Goal: Task Accomplishment & Management: Manage account settings

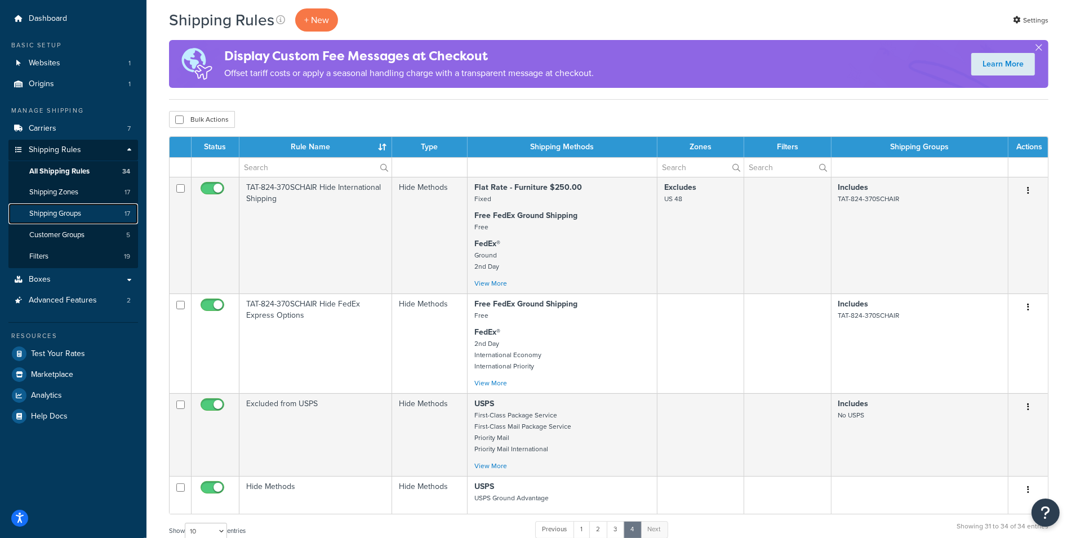
click at [63, 207] on link "Shipping Groups 17" at bounding box center [73, 213] width 130 height 21
click at [64, 194] on span "Shipping Zones" at bounding box center [53, 193] width 49 height 10
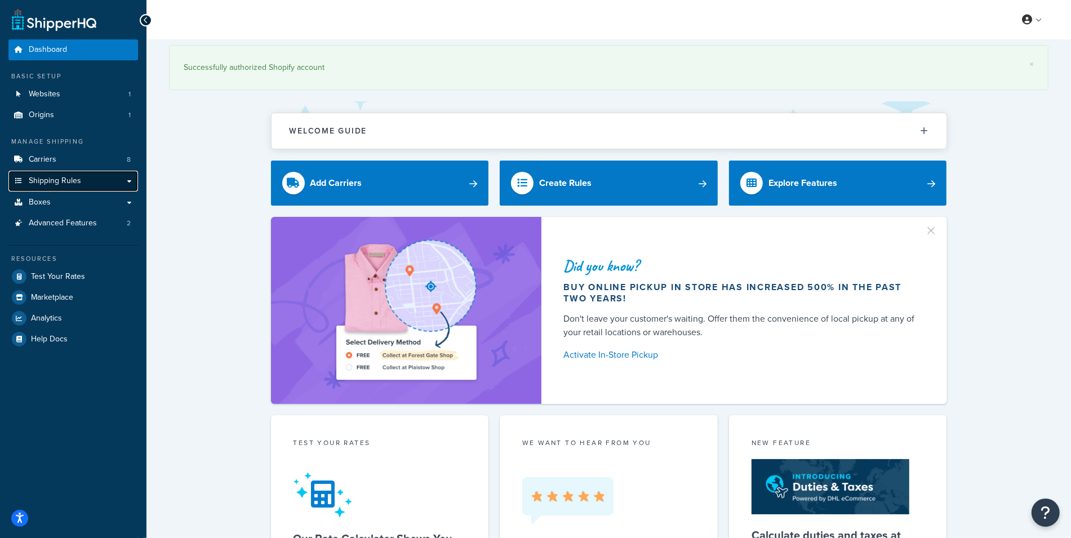
click at [51, 184] on span "Shipping Rules" at bounding box center [55, 181] width 52 height 10
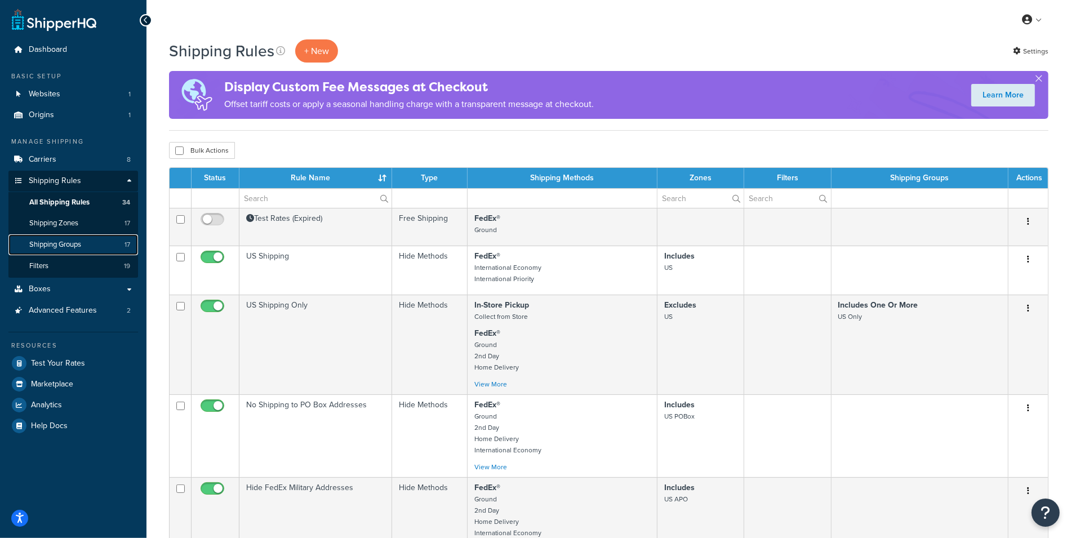
click at [64, 247] on span "Shipping Groups" at bounding box center [55, 245] width 52 height 10
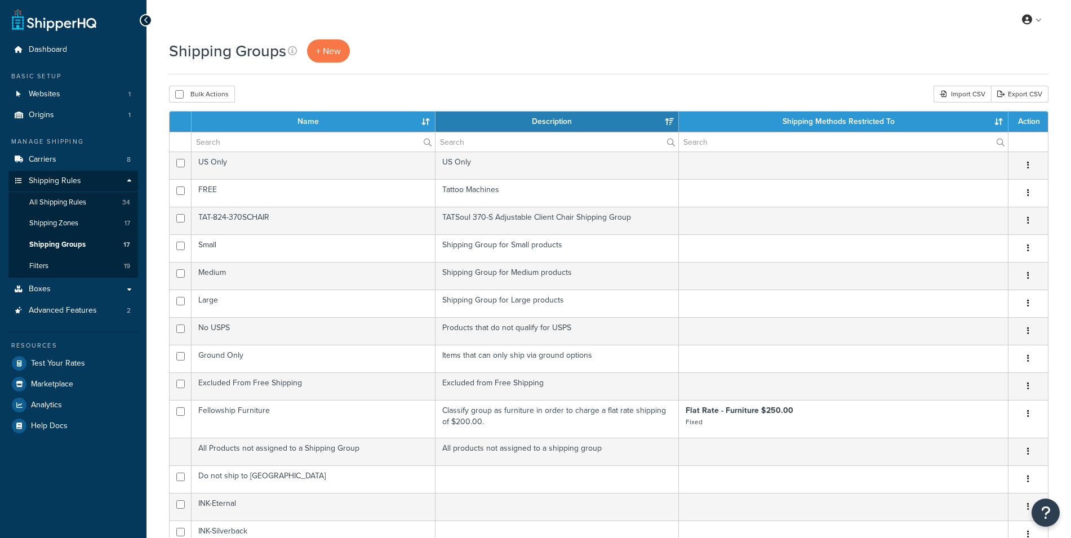
select select "15"
click at [60, 202] on span "All Shipping Rules" at bounding box center [57, 203] width 57 height 10
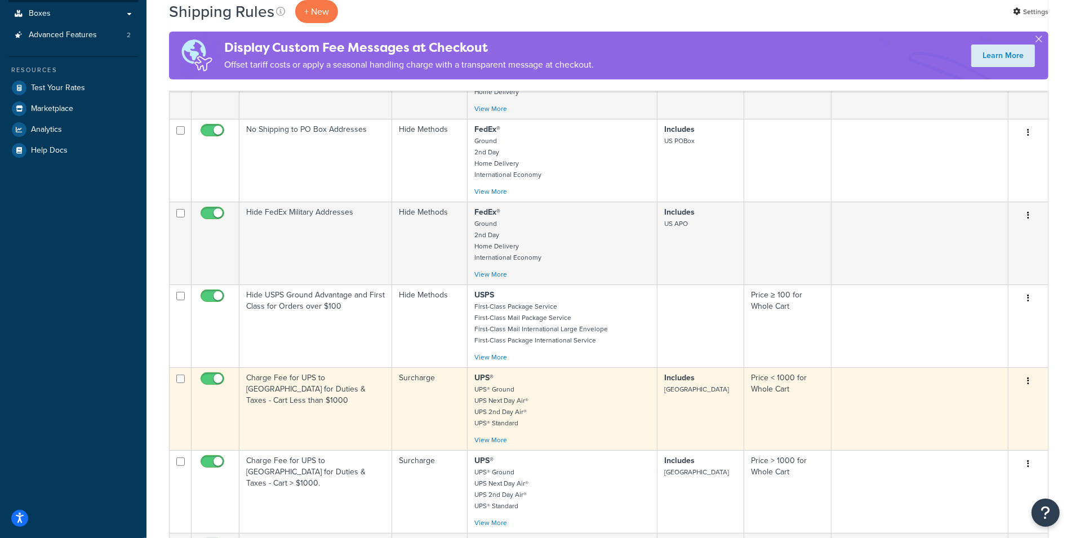
scroll to position [278, 0]
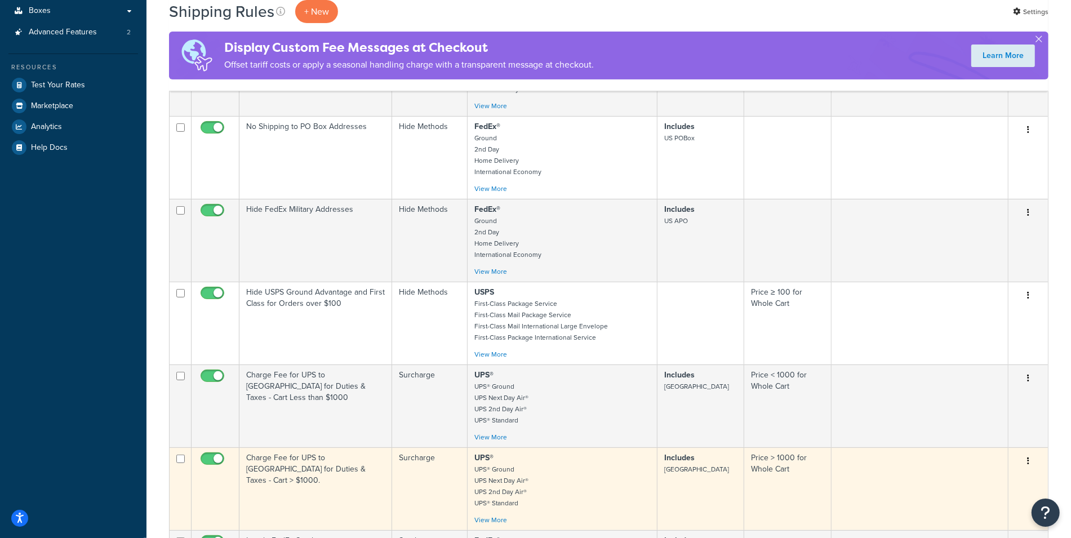
click at [347, 473] on td "Charge Fee for UPS to [GEOGRAPHIC_DATA] for Duties & Taxes - Cart > $1000." at bounding box center [315, 488] width 153 height 83
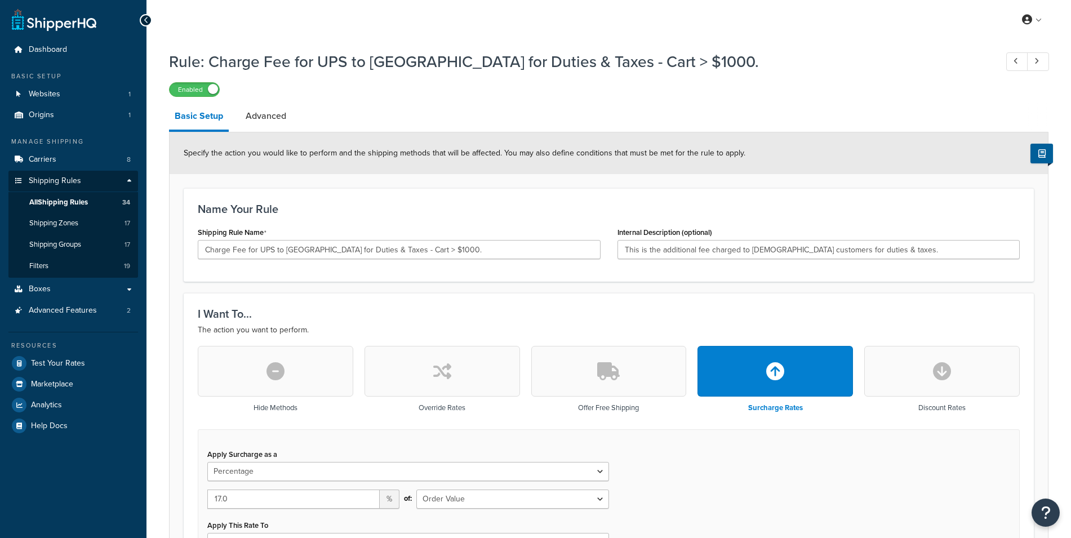
select select "PERCENTAGE"
select select "ORDER"
click at [72, 204] on span "All Shipping Rules" at bounding box center [58, 203] width 59 height 10
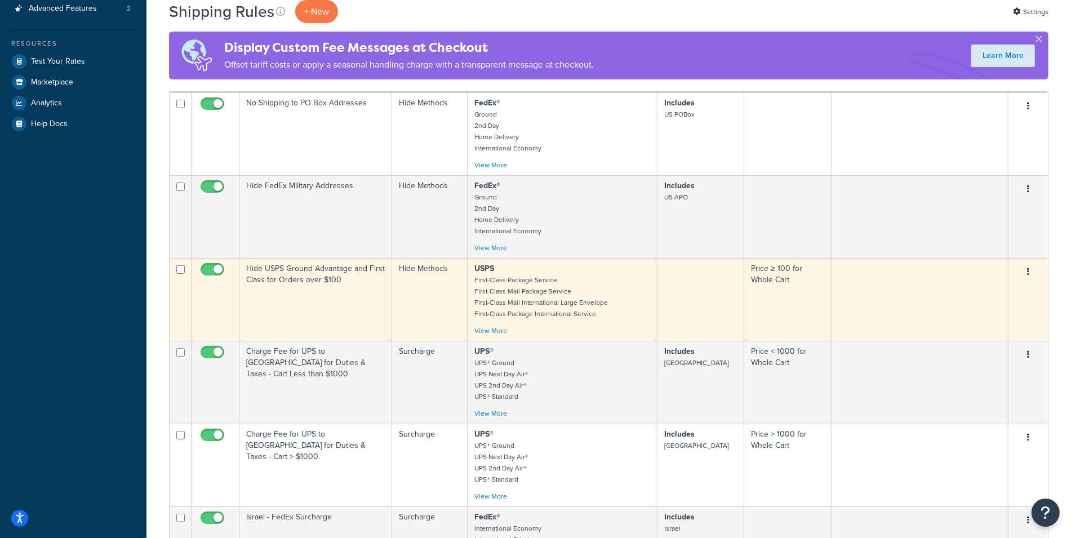
scroll to position [307, 0]
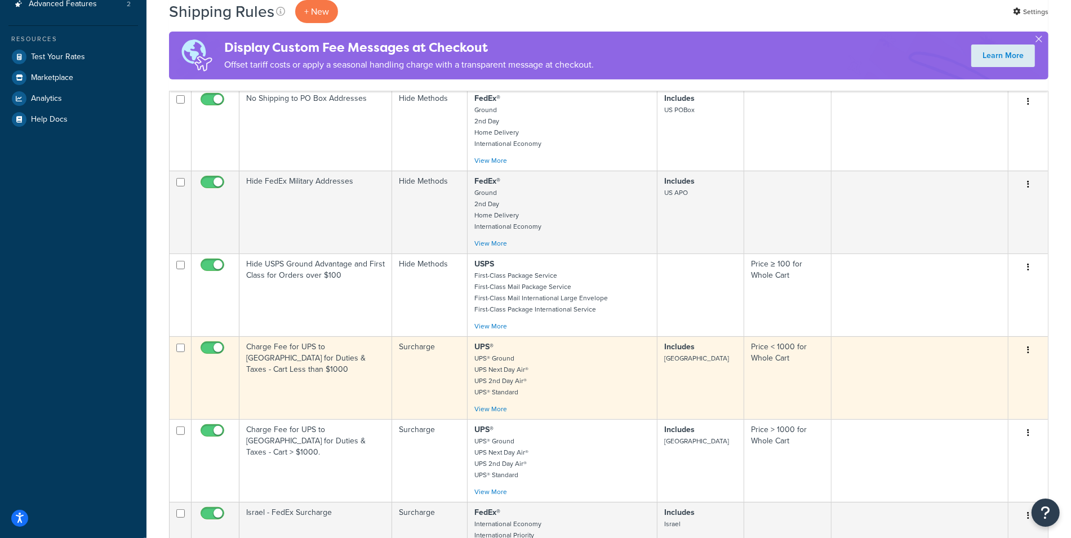
click at [325, 371] on td "Charge Fee for UPS to Canada for Duties & Taxes - Cart Less than $1000" at bounding box center [315, 377] width 153 height 83
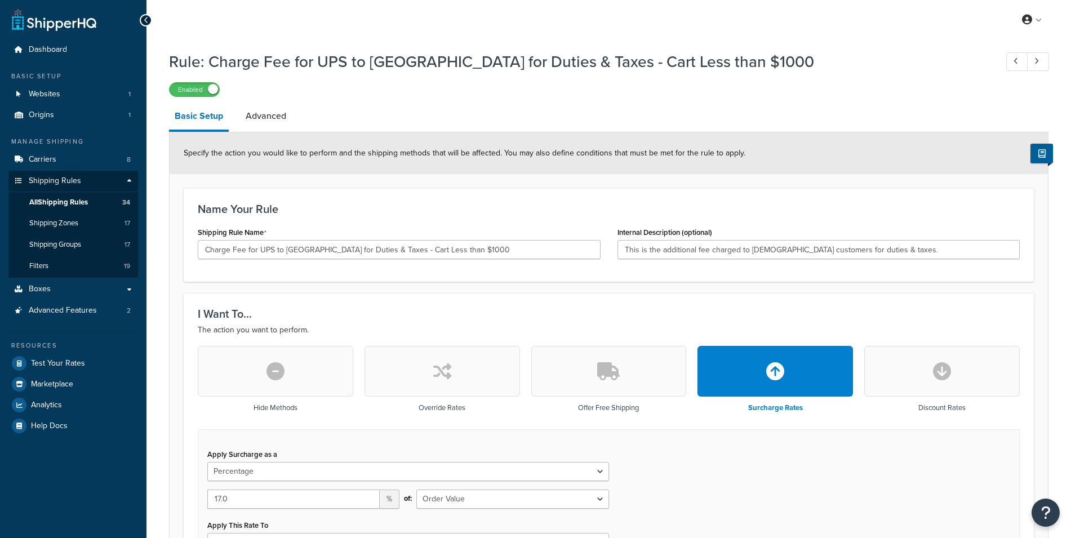
select select "PERCENTAGE"
select select "ORDER"
click at [86, 199] on span "All Shipping Rules" at bounding box center [58, 203] width 59 height 10
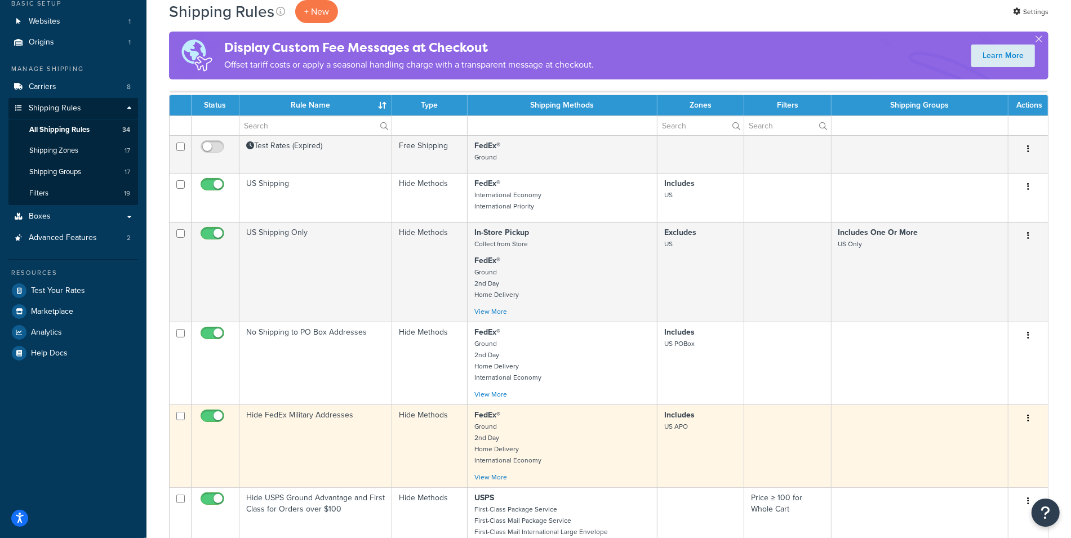
scroll to position [538, 0]
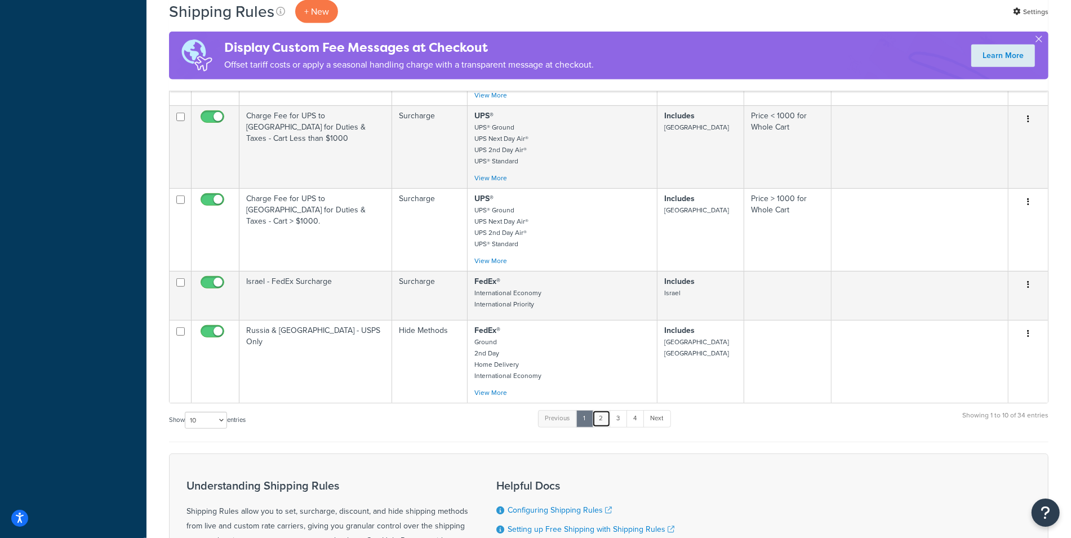
click at [601, 420] on link "2" at bounding box center [601, 418] width 19 height 17
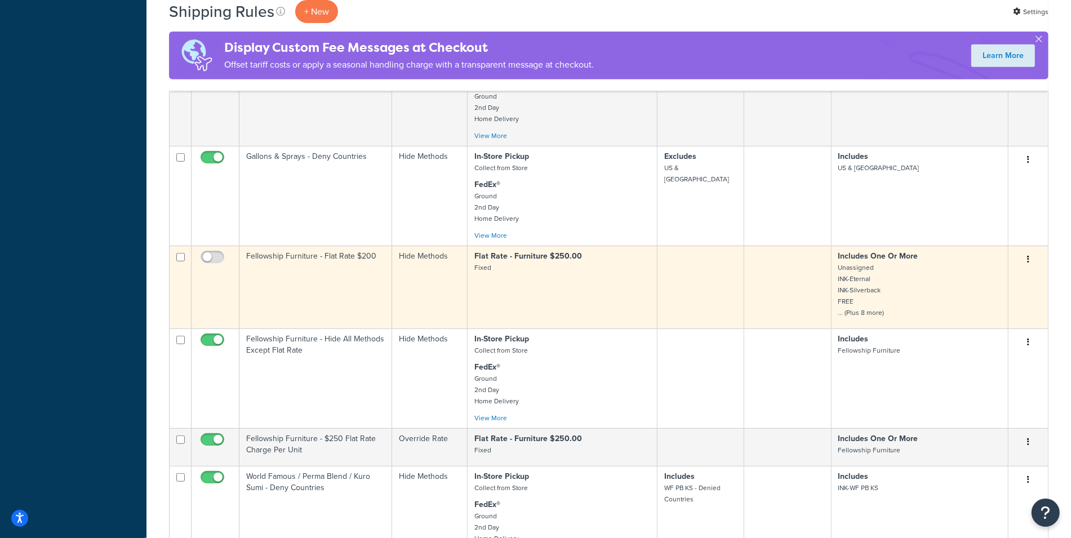
scroll to position [845, 0]
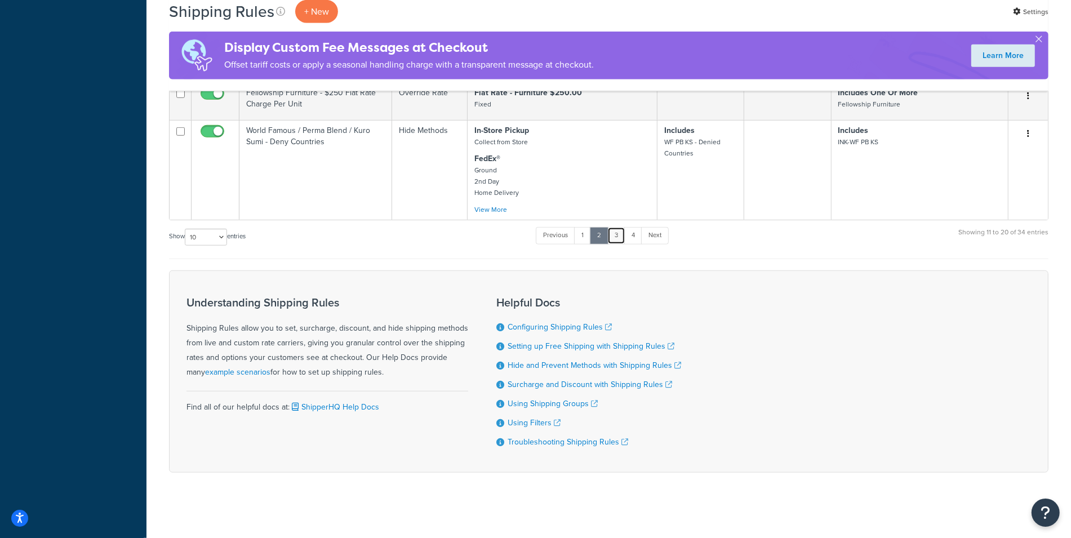
click at [618, 232] on link "3" at bounding box center [616, 235] width 18 height 17
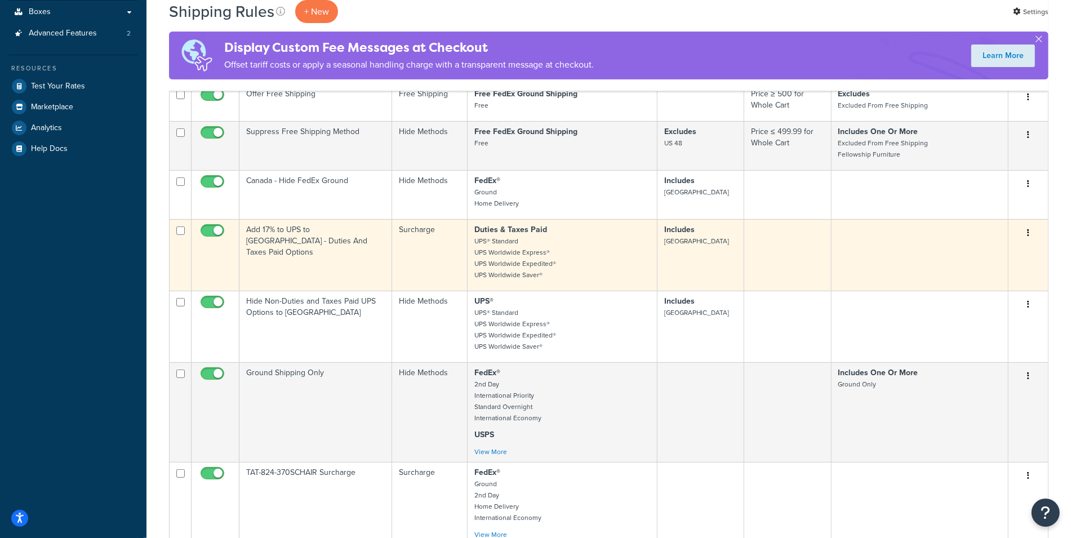
scroll to position [277, 0]
click at [323, 247] on td "Add 17% to UPS to [GEOGRAPHIC_DATA] - Duties And Taxes Paid Options" at bounding box center [315, 256] width 153 height 72
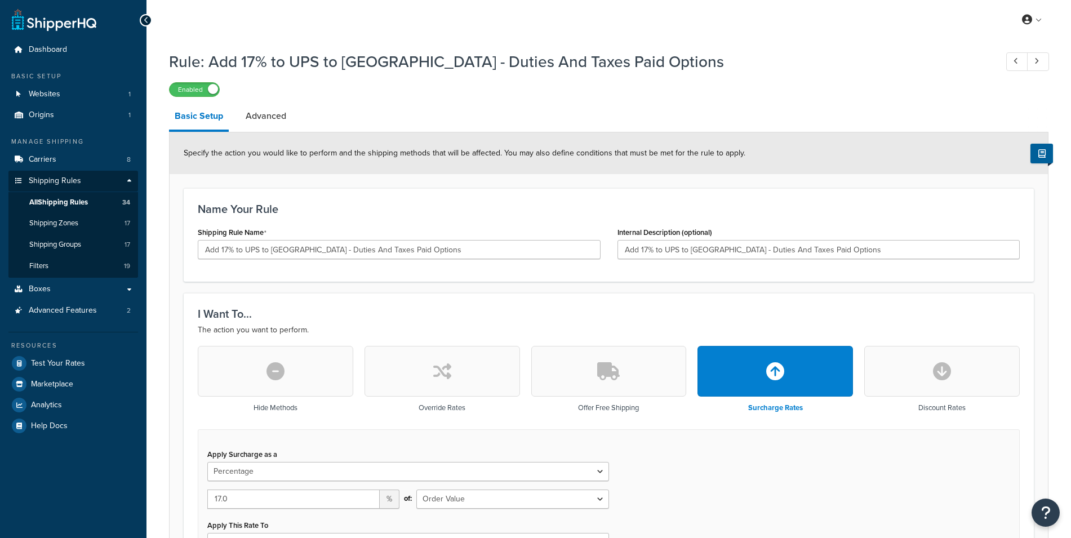
select select "PERCENTAGE"
select select "ORDER"
click at [63, 202] on span "All Shipping Rules" at bounding box center [58, 203] width 59 height 10
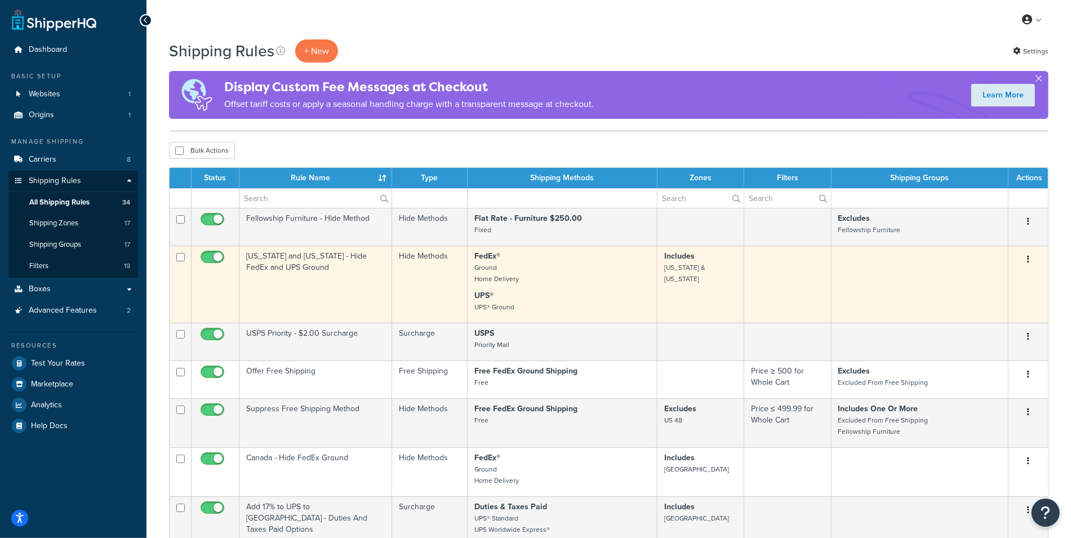
scroll to position [602, 0]
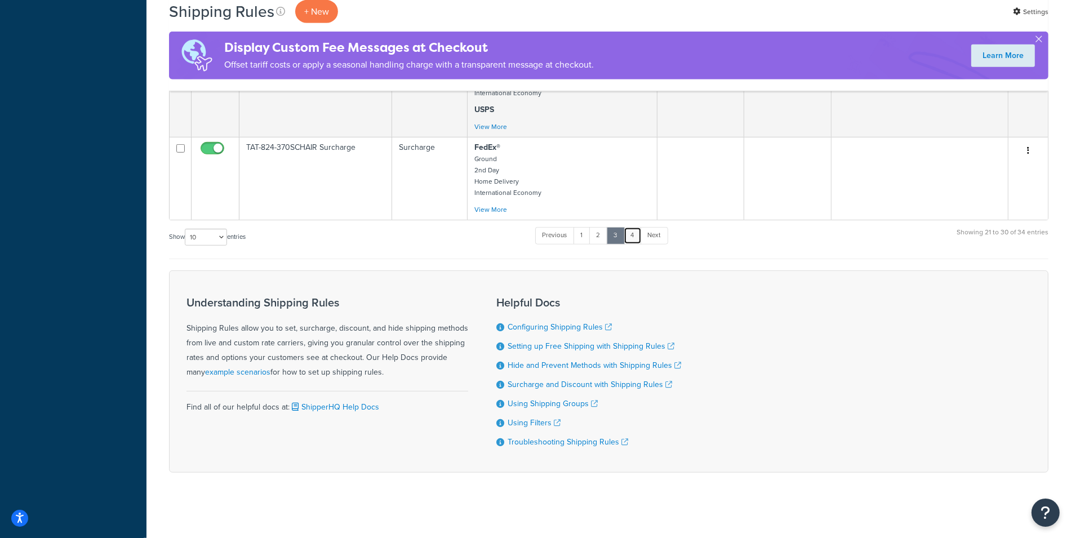
click at [633, 236] on link "4" at bounding box center [633, 235] width 18 height 17
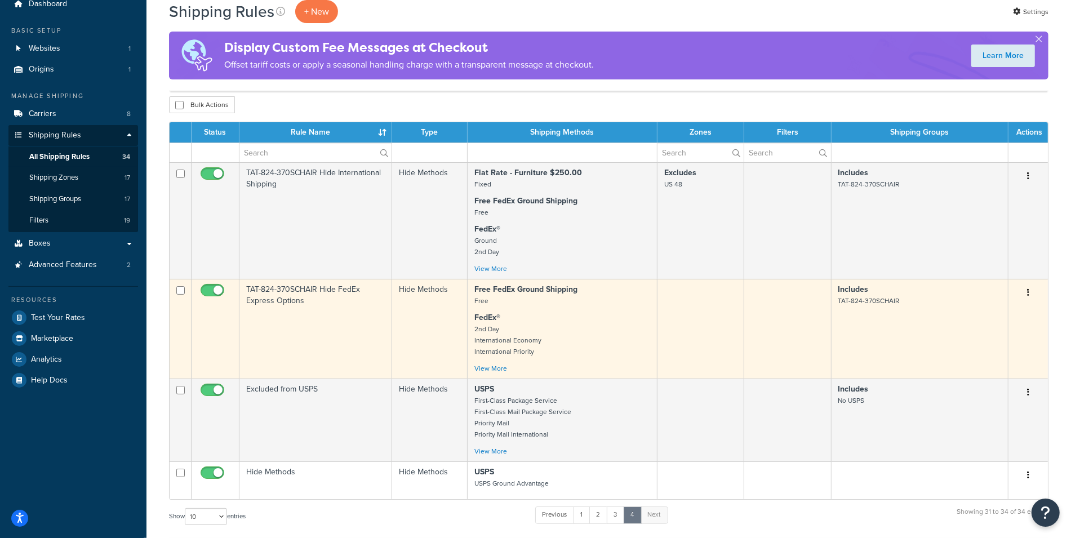
scroll to position [116, 0]
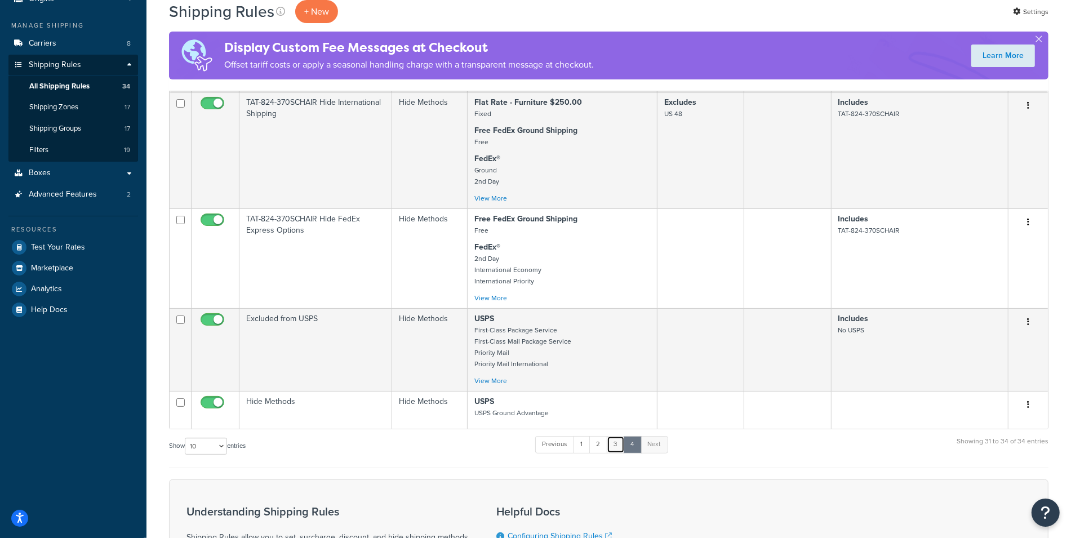
click at [621, 442] on link "3" at bounding box center [616, 444] width 18 height 17
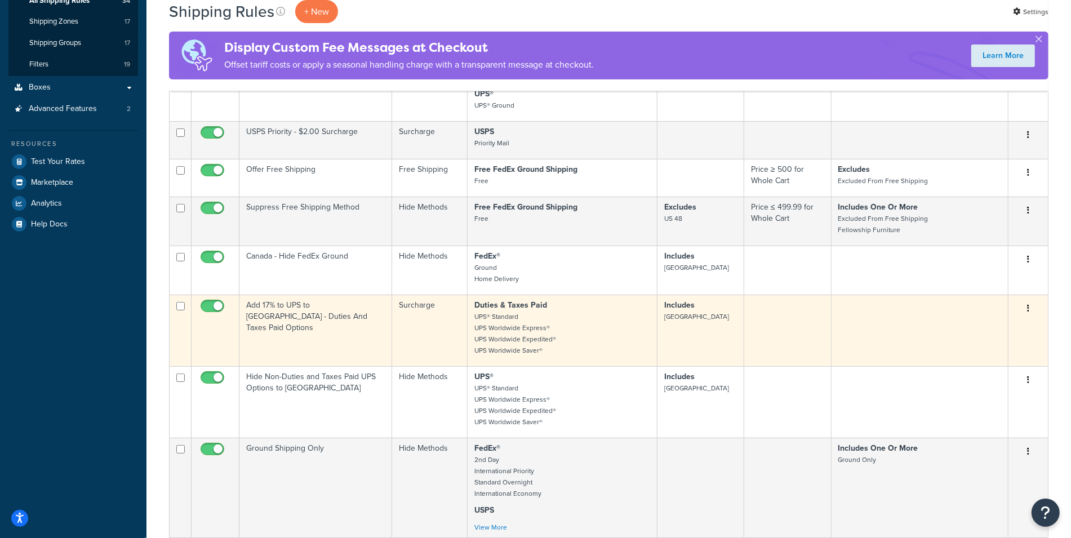
scroll to position [199, 0]
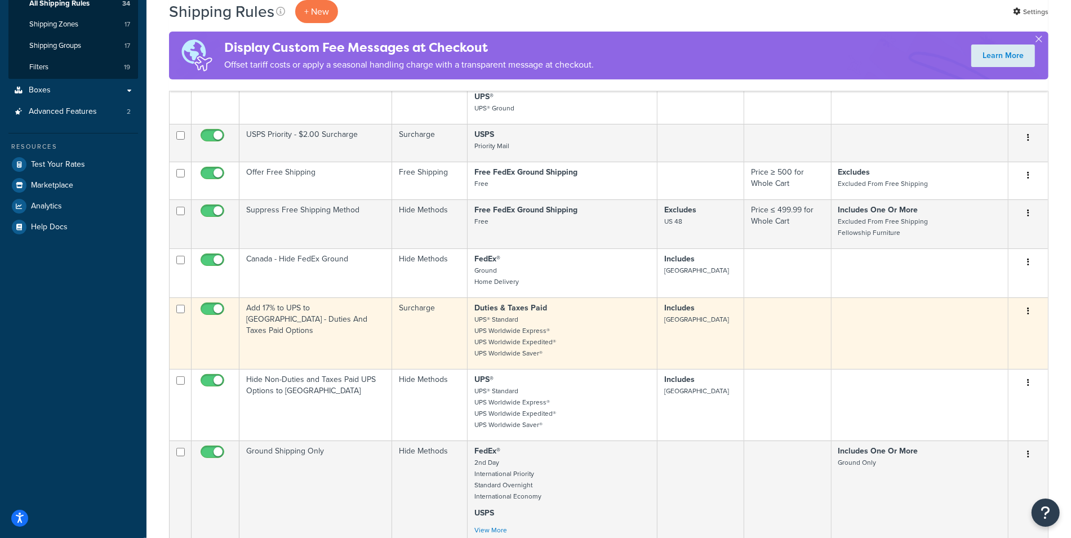
click at [311, 312] on td "Add 17% to UPS to [GEOGRAPHIC_DATA] - Duties And Taxes Paid Options" at bounding box center [315, 333] width 153 height 72
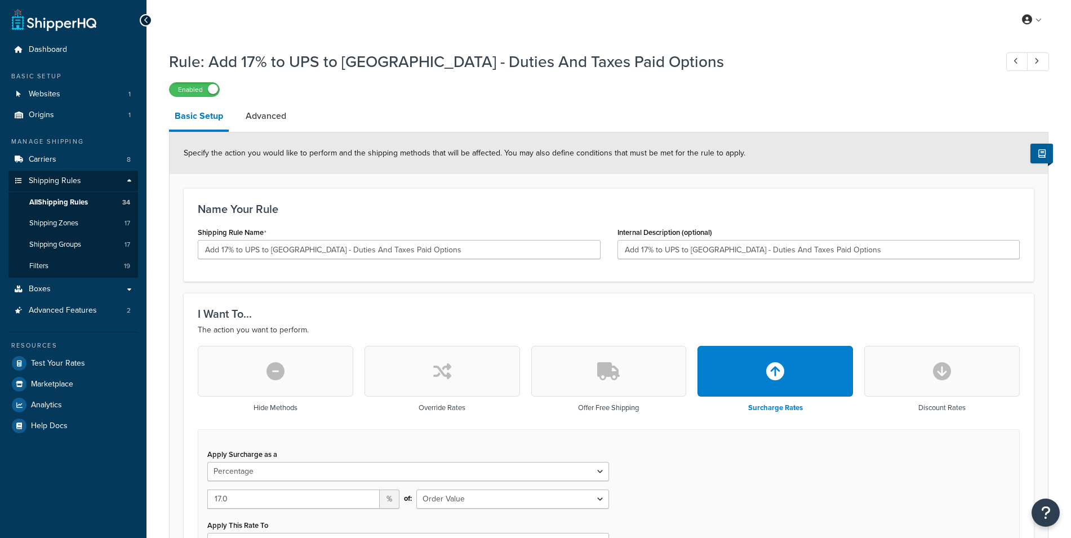
select select "PERCENTAGE"
select select "ORDER"
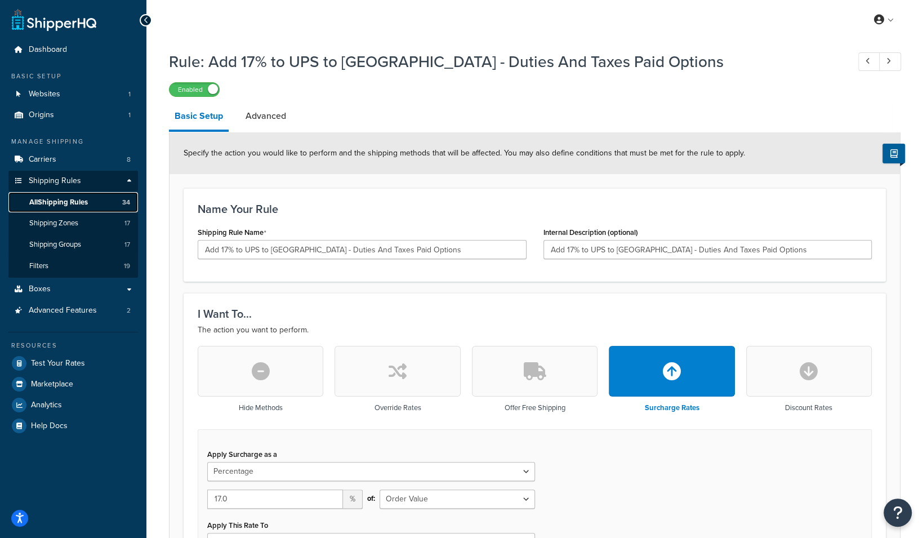
click at [77, 201] on span "All Shipping Rules" at bounding box center [58, 203] width 59 height 10
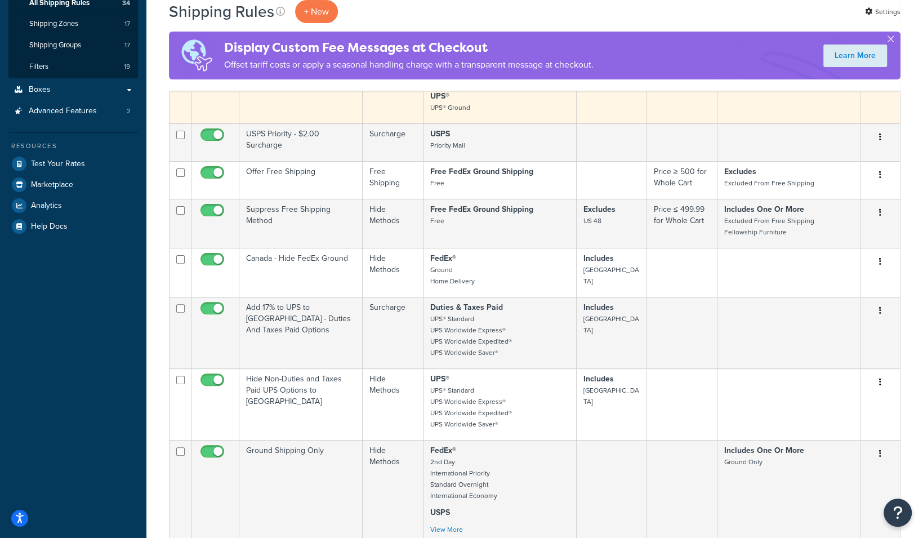
scroll to position [200, 0]
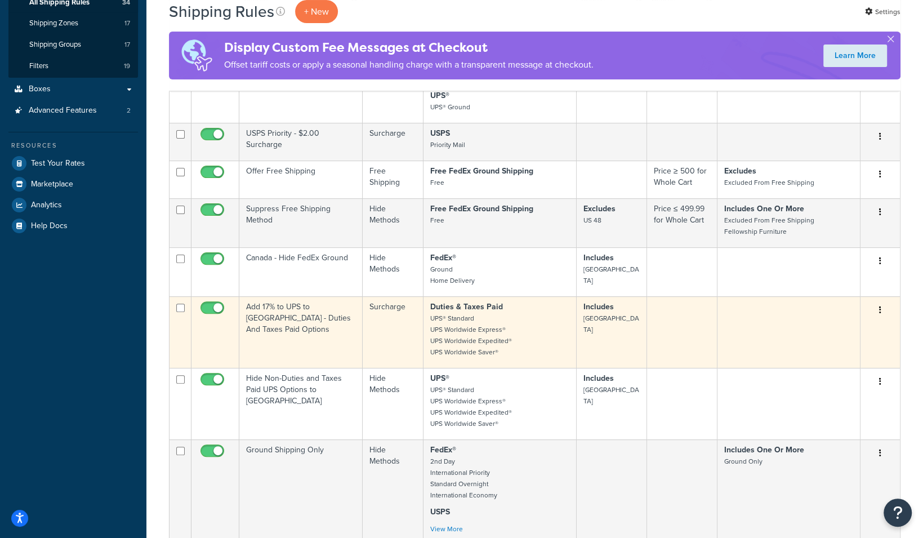
click at [326, 316] on td "Add 17% to UPS to [GEOGRAPHIC_DATA] - Duties And Taxes Paid Options" at bounding box center [300, 332] width 123 height 72
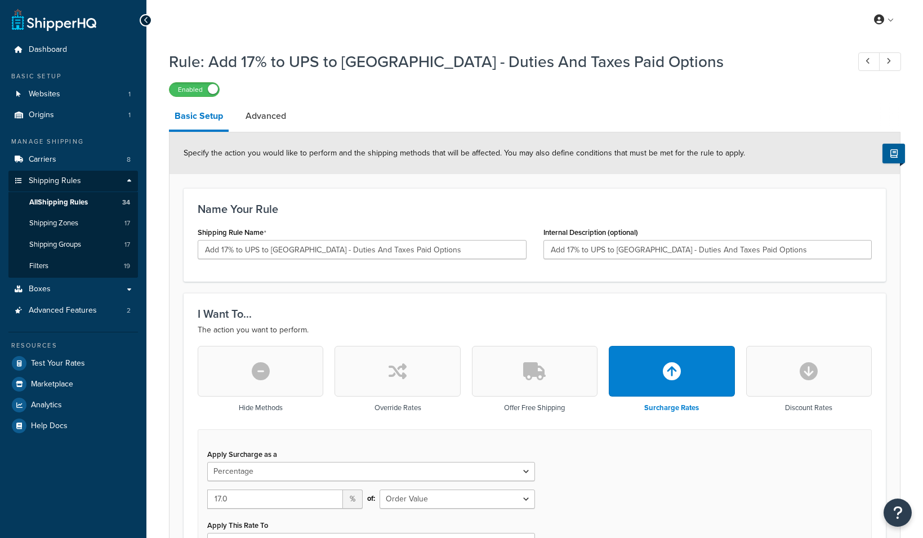
select select "PERCENTAGE"
select select "ORDER"
click at [77, 198] on span "All Shipping Rules" at bounding box center [58, 203] width 59 height 10
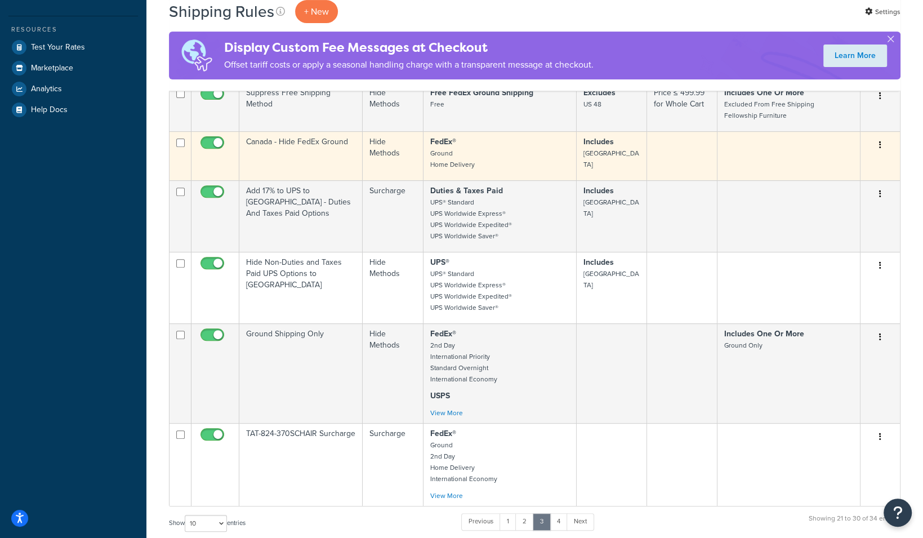
scroll to position [432, 0]
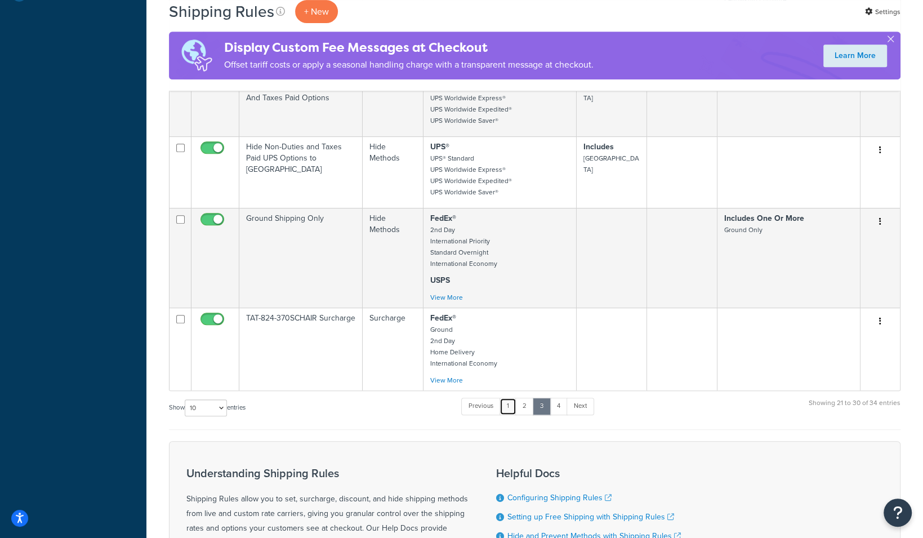
click at [505, 402] on link "1" at bounding box center [508, 406] width 17 height 17
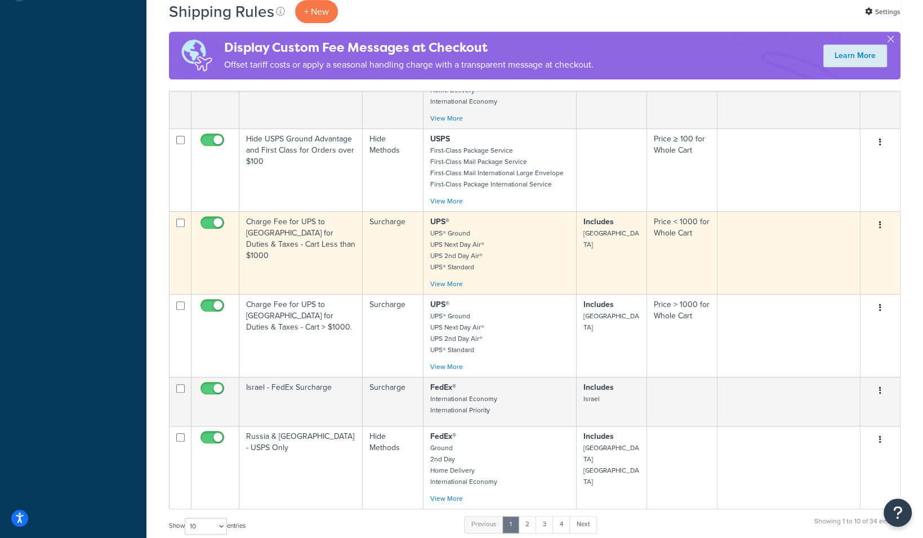
click at [283, 230] on td "Charge Fee for UPS to Canada for Duties & Taxes - Cart Less than $1000" at bounding box center [300, 252] width 123 height 83
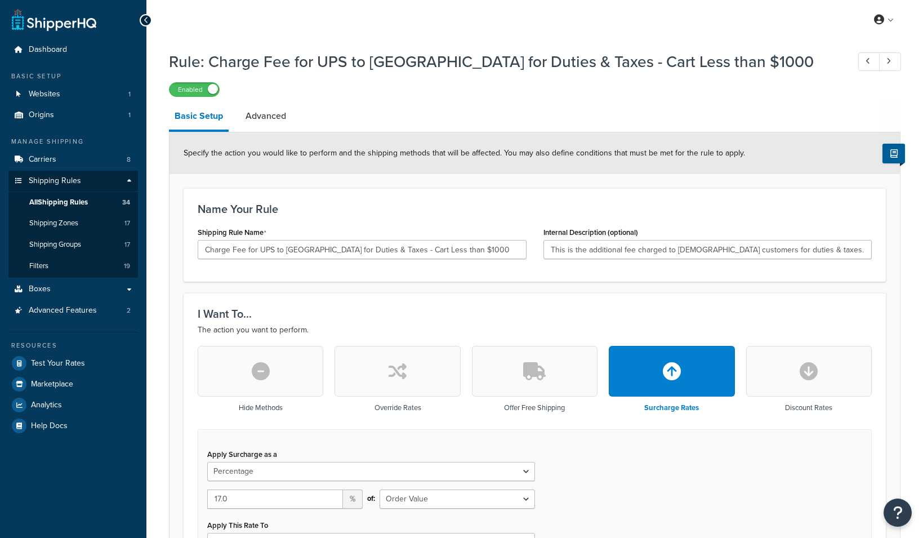
select select "PERCENTAGE"
select select "ORDER"
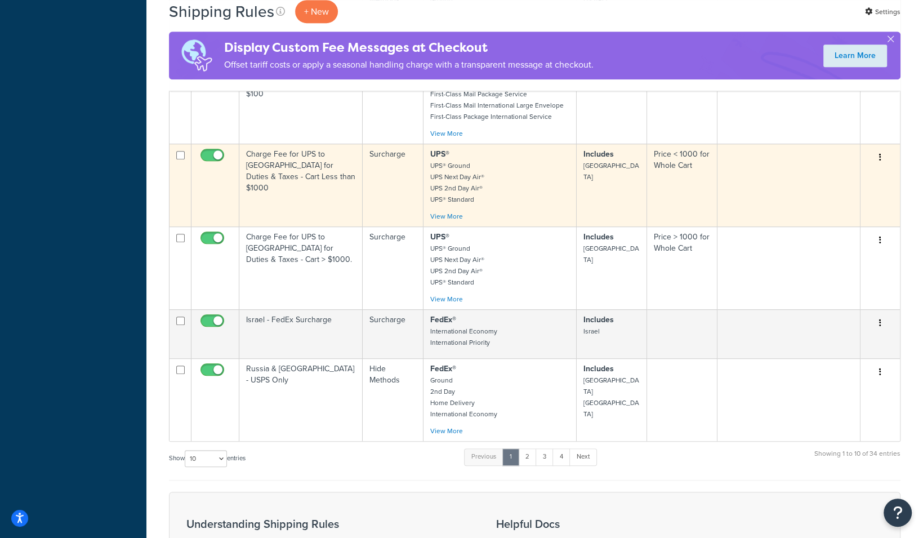
scroll to position [575, 0]
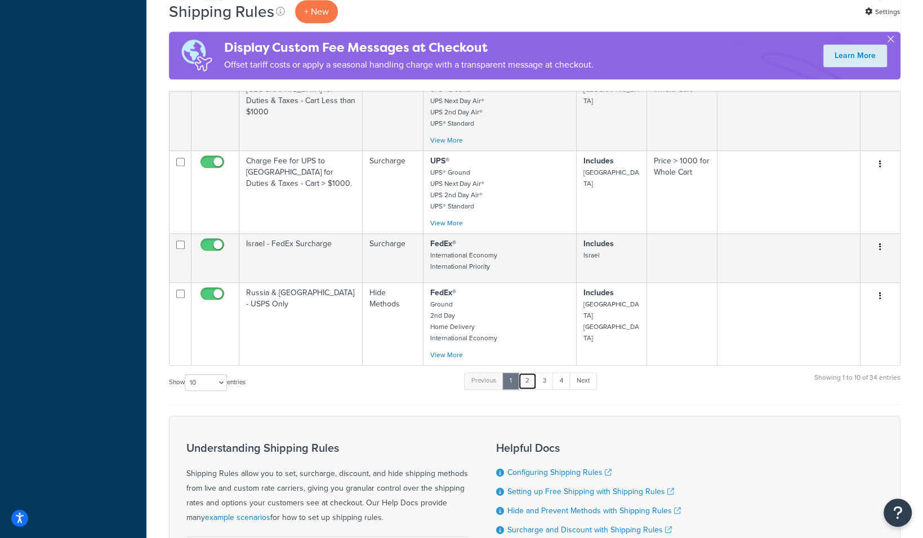
click at [530, 380] on link "2" at bounding box center [527, 380] width 19 height 17
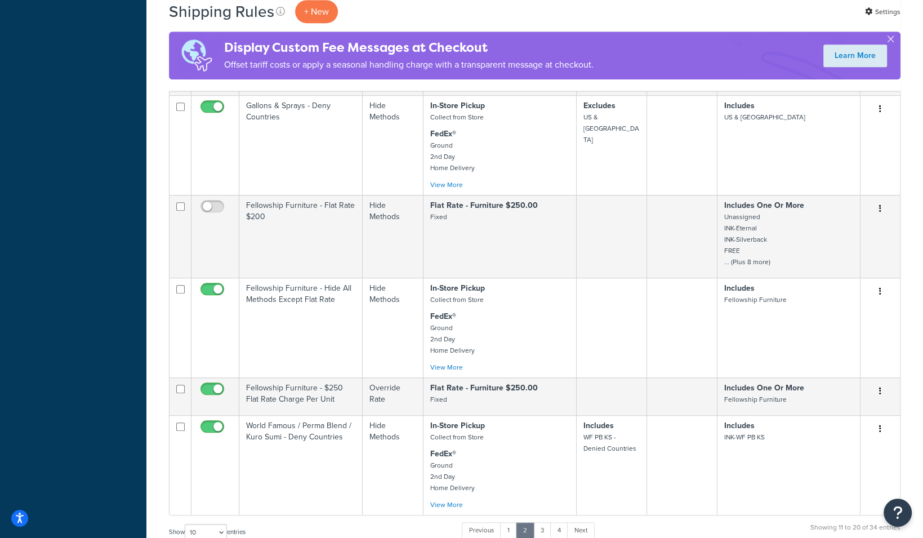
scroll to position [631, 0]
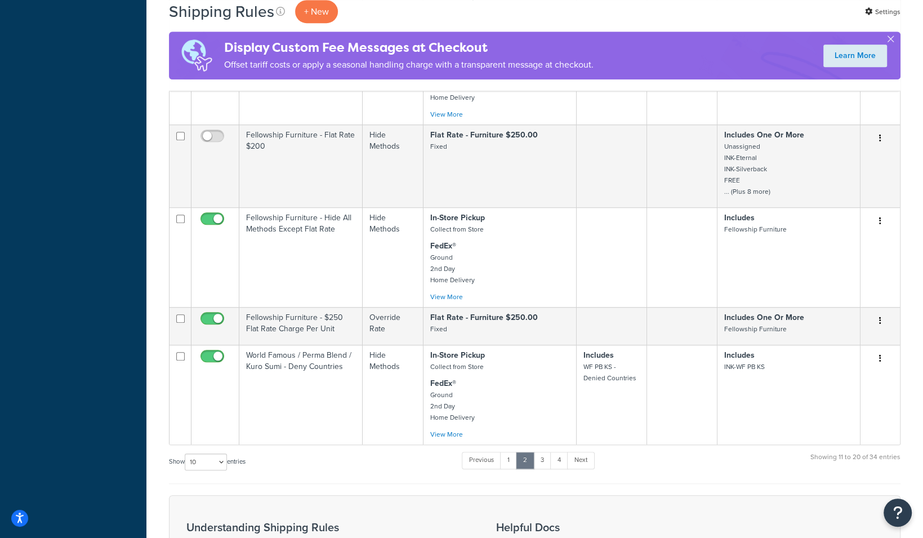
click at [549, 455] on ul "Previous 1 2 3 4 Next" at bounding box center [528, 463] width 132 height 22
click at [541, 452] on link "3" at bounding box center [543, 460] width 18 height 17
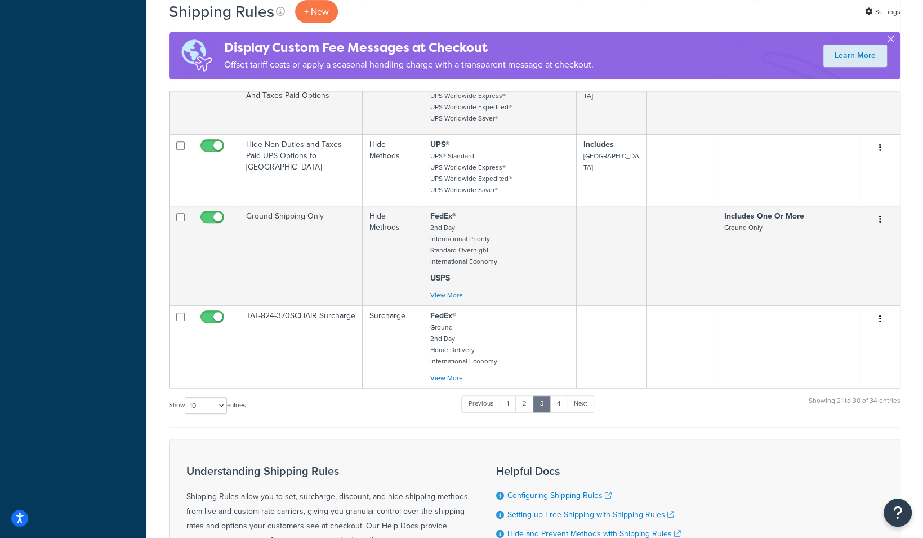
scroll to position [499, 0]
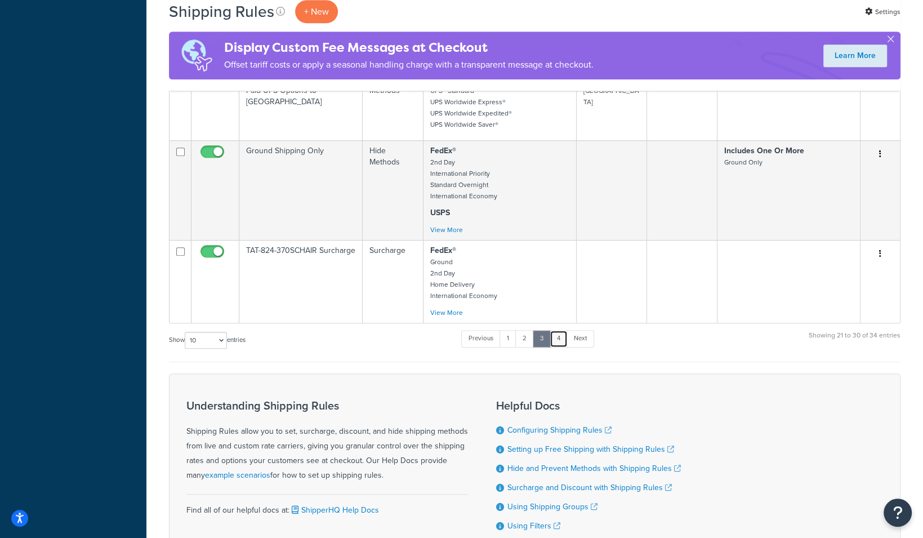
click at [558, 339] on link "4" at bounding box center [559, 338] width 18 height 17
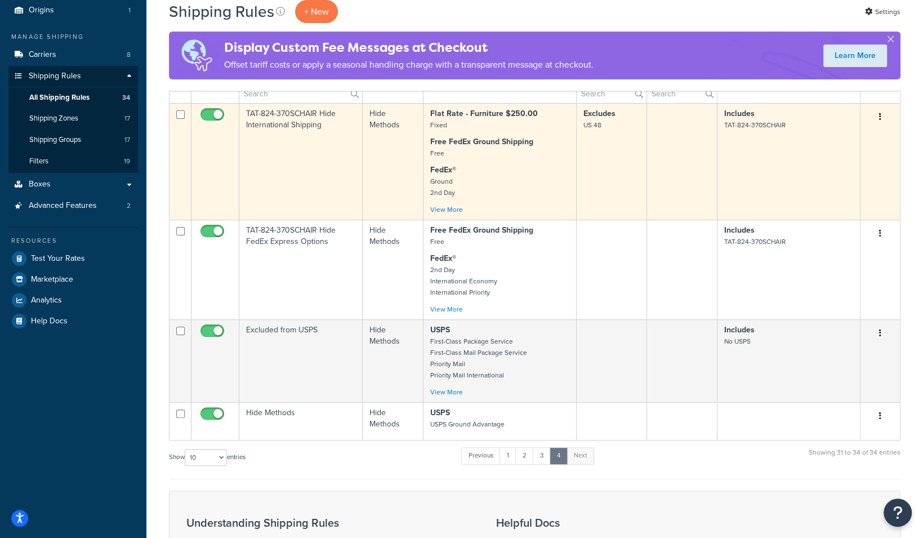
scroll to position [109, 0]
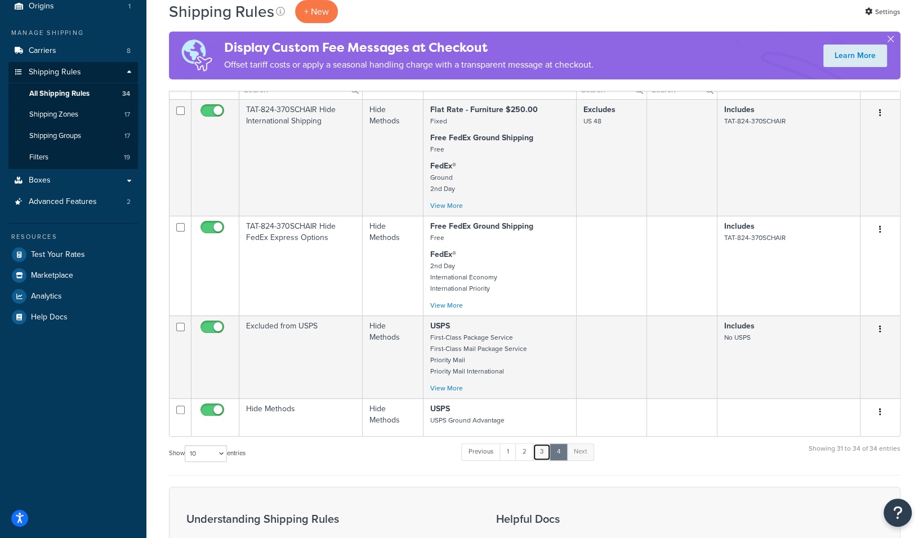
click at [548, 452] on link "3" at bounding box center [542, 451] width 18 height 17
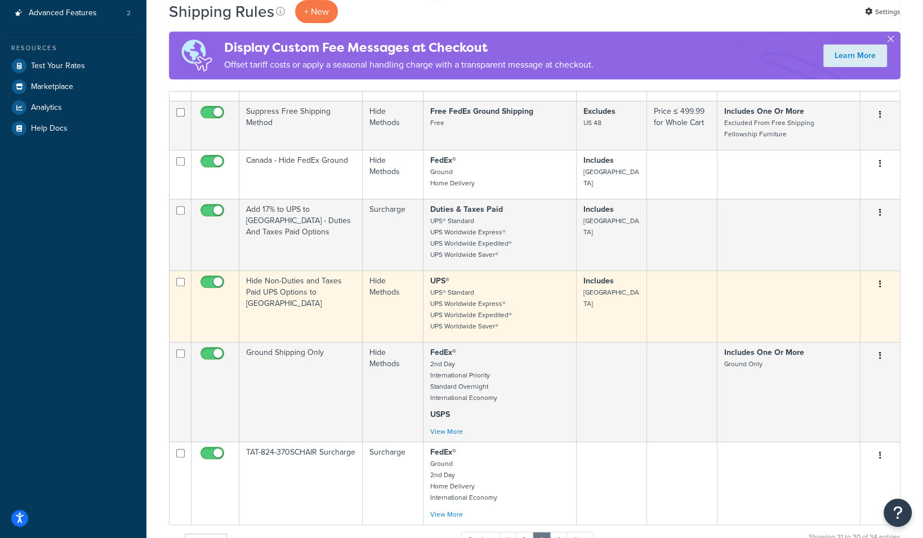
scroll to position [232, 0]
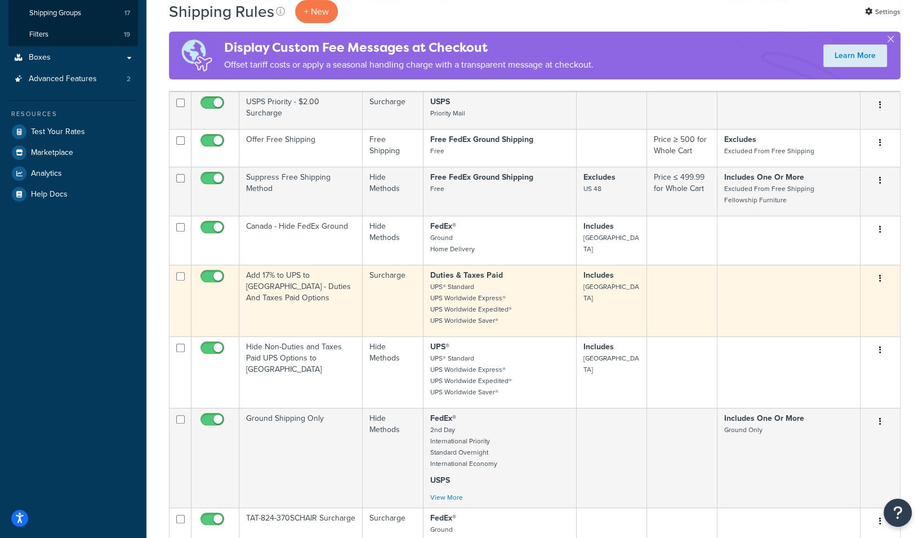
click at [302, 291] on td "Add 17% to UPS to Canada - Duties And Taxes Paid Options" at bounding box center [300, 301] width 123 height 72
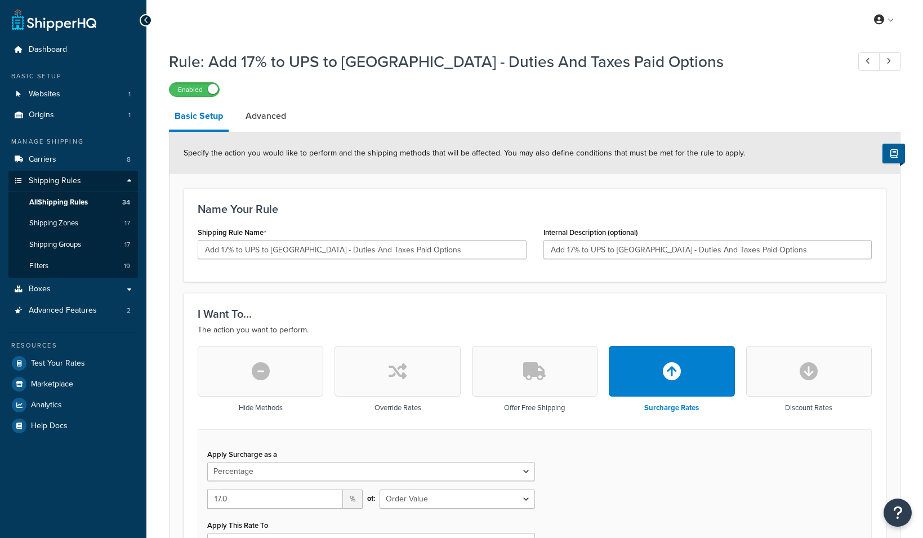
select select "PERCENTAGE"
select select "ORDER"
click at [55, 159] on link "Carriers 8" at bounding box center [73, 159] width 130 height 21
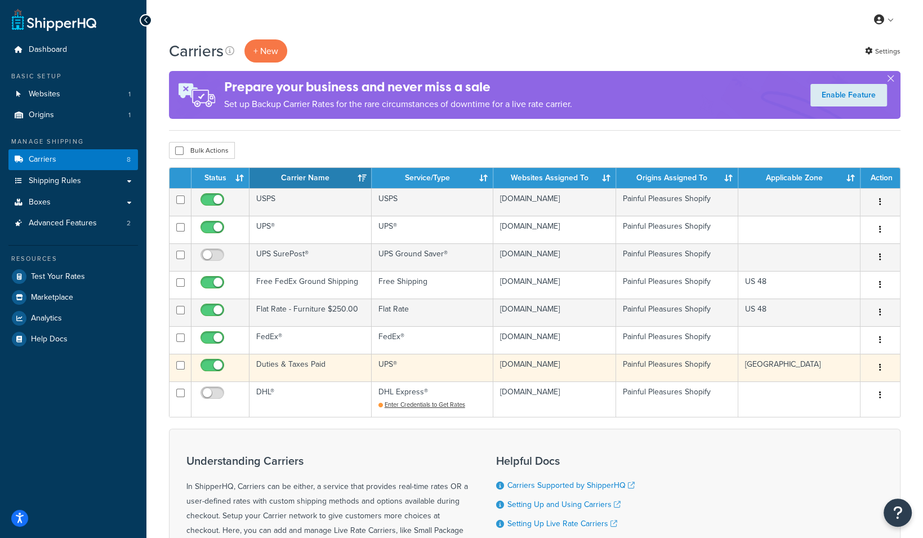
click at [303, 381] on td "Duties & Taxes Paid" at bounding box center [311, 368] width 122 height 28
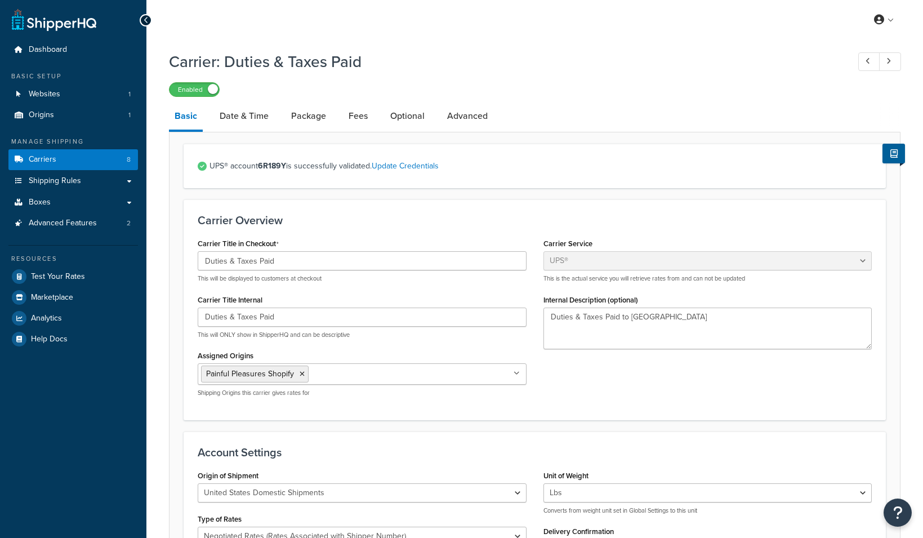
select select "ups"
click at [54, 104] on link "Websites 1" at bounding box center [73, 94] width 130 height 21
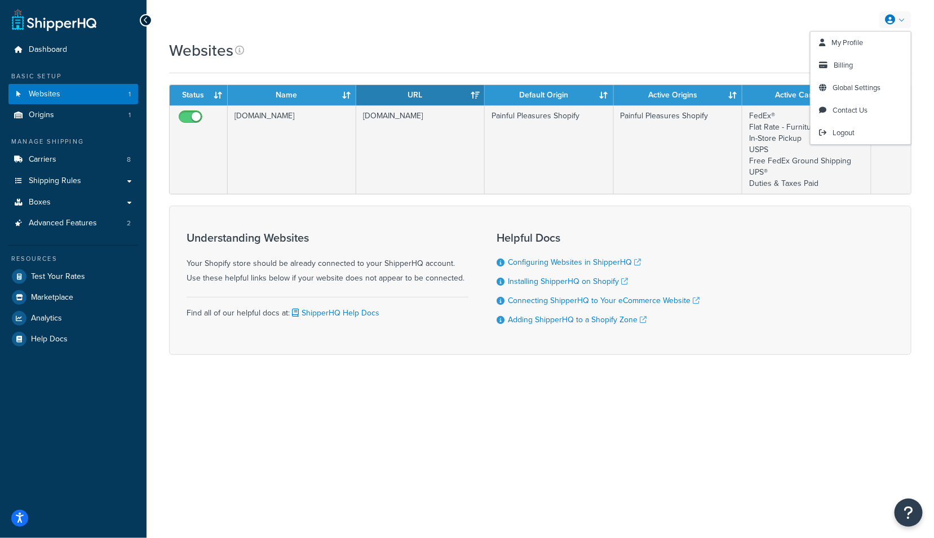
click at [897, 23] on link at bounding box center [895, 19] width 32 height 17
click at [843, 134] on span "Logout" at bounding box center [843, 132] width 22 height 11
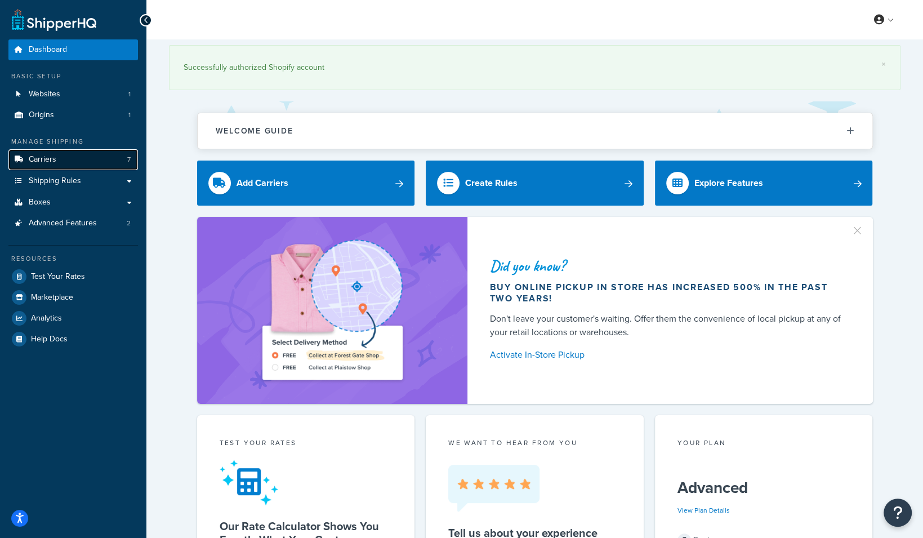
click at [80, 159] on link "Carriers 7" at bounding box center [73, 159] width 130 height 21
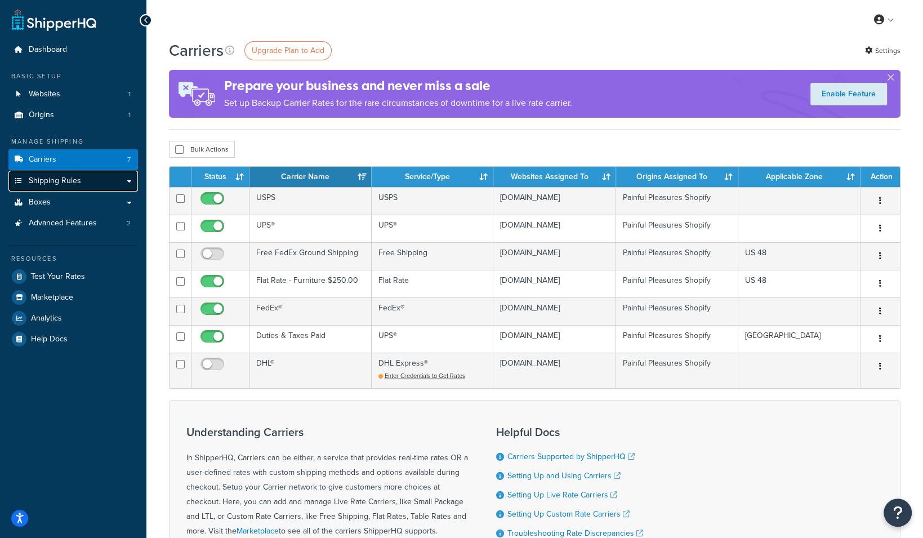
click at [86, 182] on link "Shipping Rules" at bounding box center [73, 181] width 130 height 21
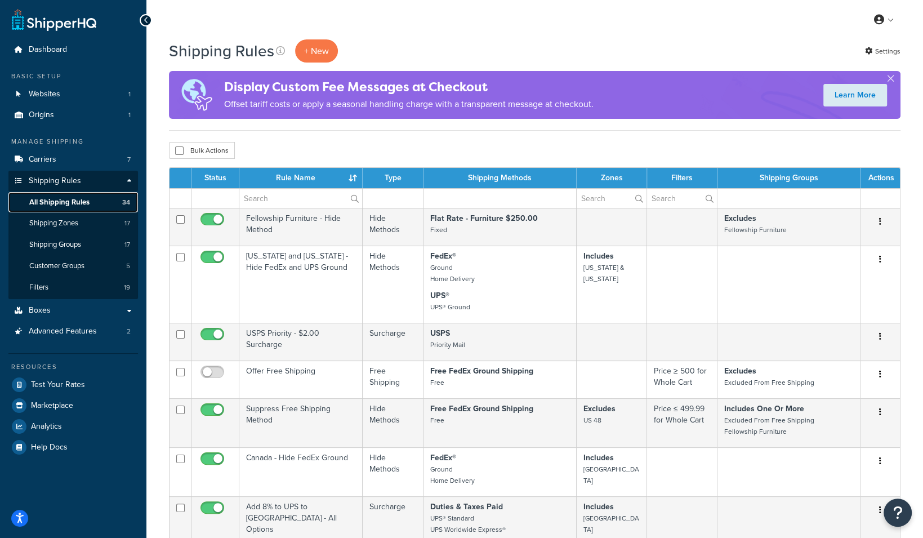
click at [81, 204] on span "All Shipping Rules" at bounding box center [59, 203] width 60 height 10
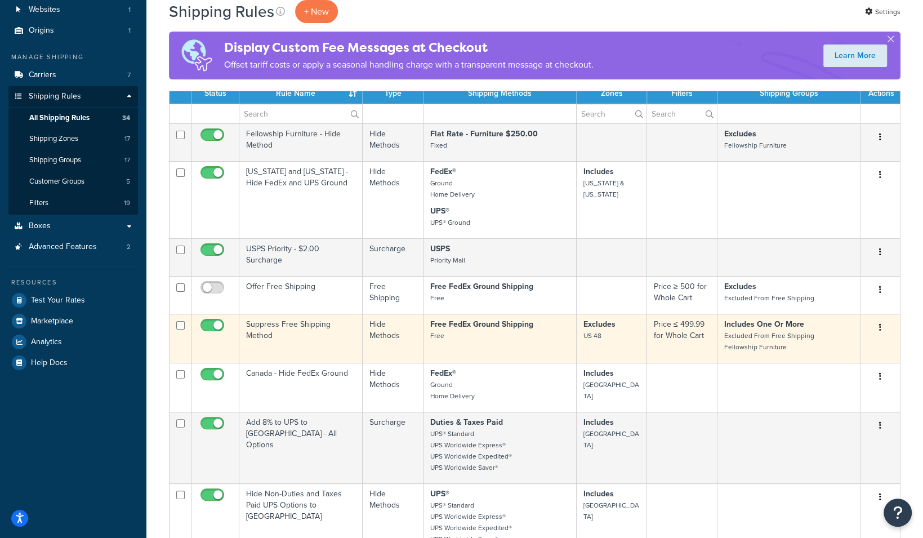
scroll to position [98, 0]
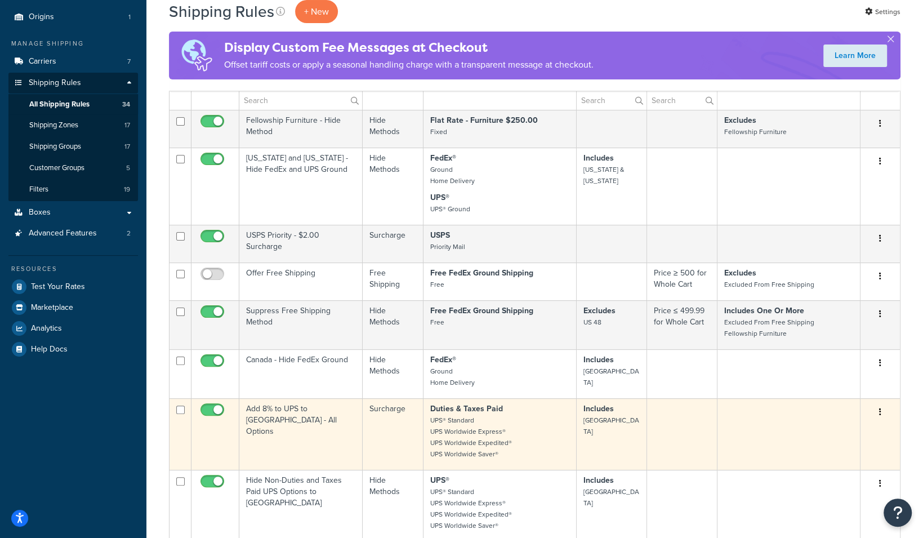
click at [323, 420] on td "Add 8% to UPS to [GEOGRAPHIC_DATA] - All Options" at bounding box center [300, 434] width 123 height 72
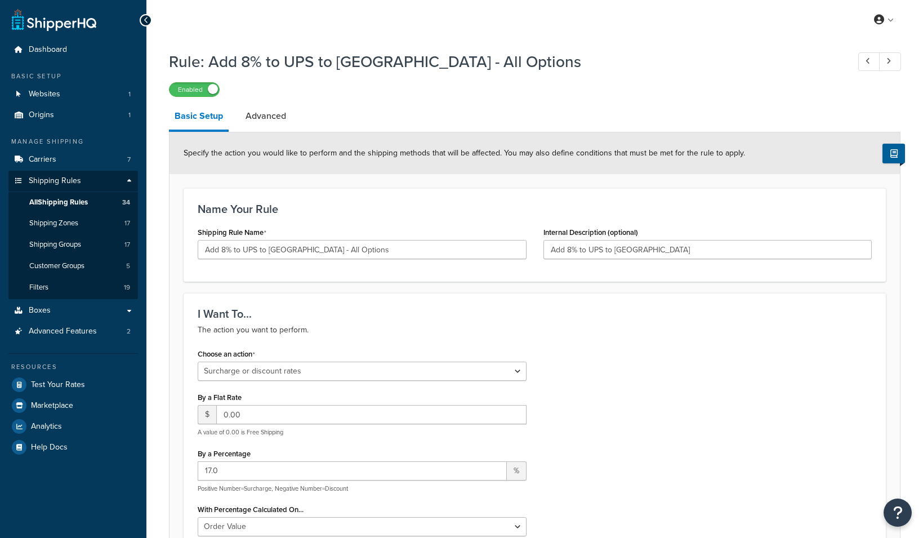
select select "SURCHARGE"
select select "ORDER"
click at [91, 198] on link "All Shipping Rules 34" at bounding box center [73, 202] width 130 height 21
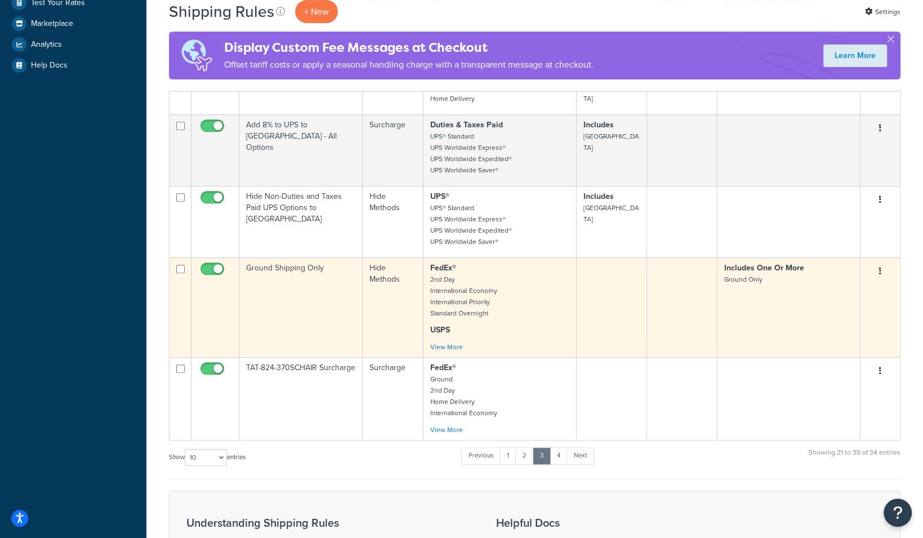
scroll to position [379, 0]
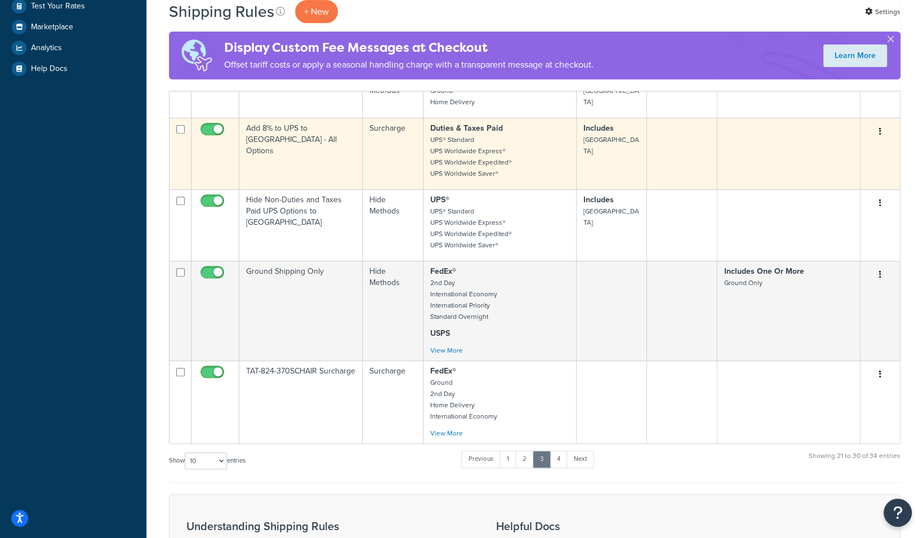
click at [279, 141] on td "Add 8% to UPS to [GEOGRAPHIC_DATA] - All Options" at bounding box center [300, 154] width 123 height 72
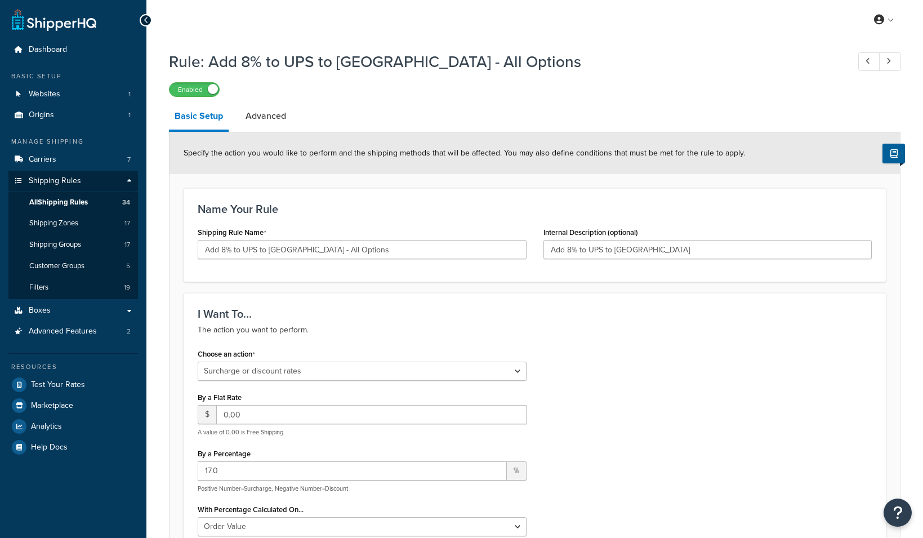
select select "SURCHARGE"
select select "ORDER"
click at [82, 200] on span "All Shipping Rules" at bounding box center [58, 203] width 59 height 10
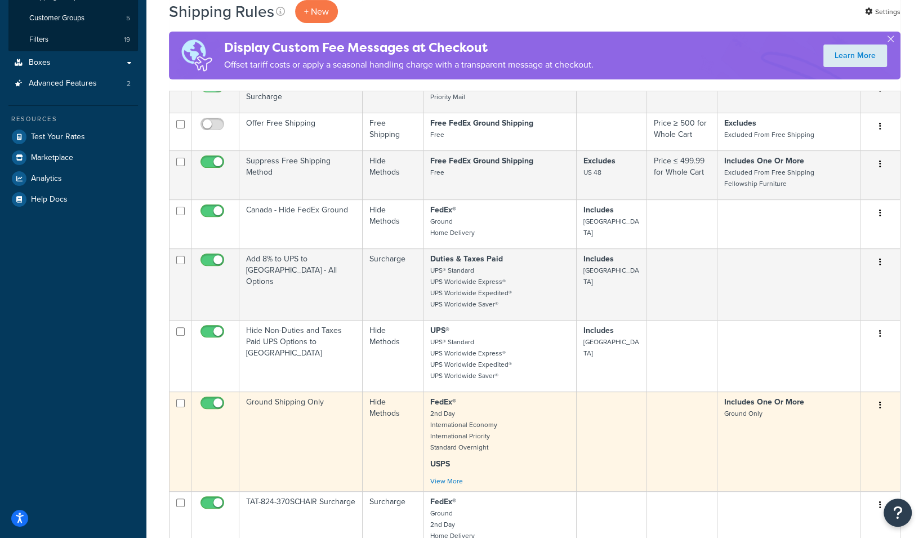
scroll to position [454, 0]
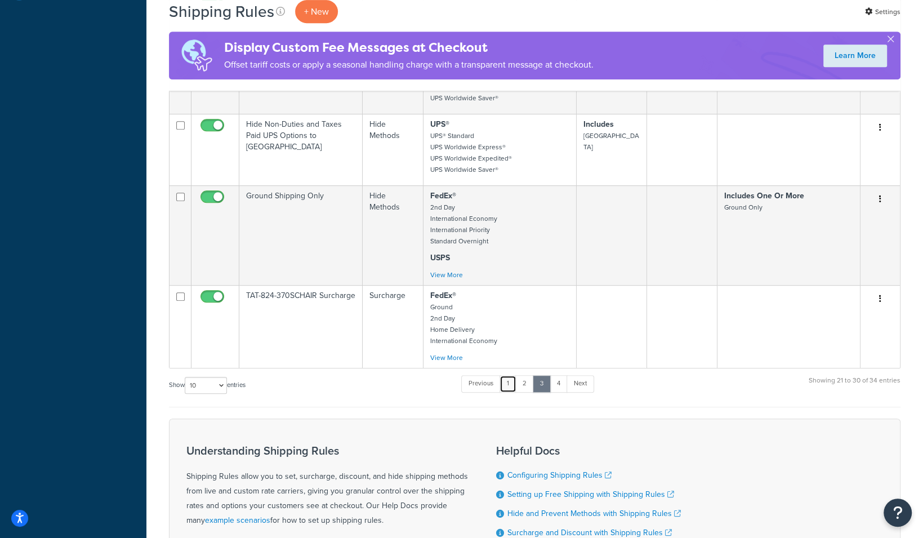
click at [512, 379] on link "1" at bounding box center [508, 383] width 17 height 17
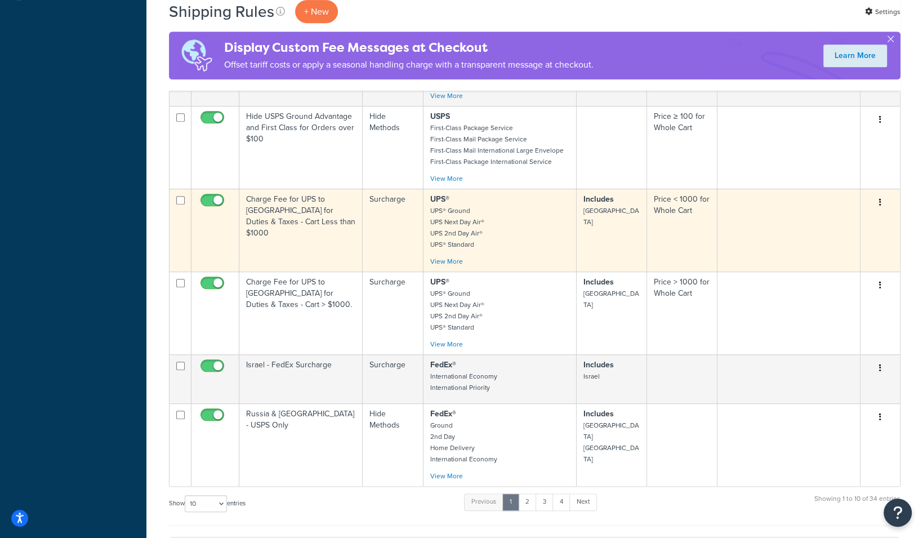
click at [296, 208] on td "Charge Fee for UPS to [GEOGRAPHIC_DATA] for Duties & Taxes - Cart Less than $10…" at bounding box center [300, 230] width 123 height 83
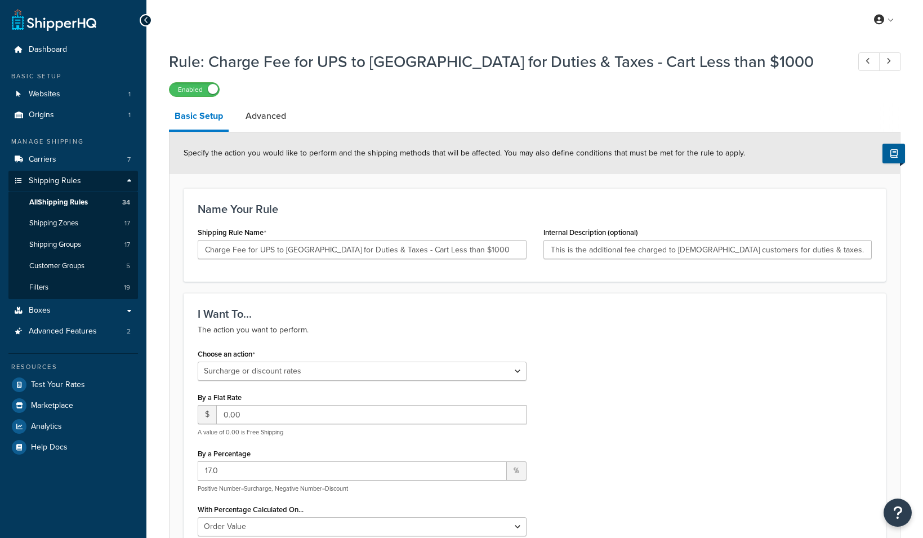
select select "SURCHARGE"
select select "ORDER"
click at [88, 198] on span "All Shipping Rules" at bounding box center [58, 203] width 59 height 10
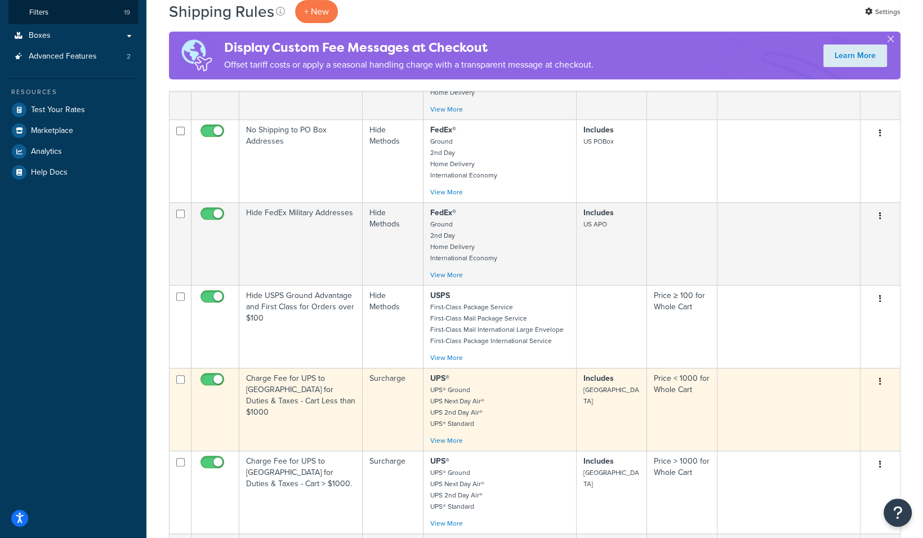
scroll to position [335, 0]
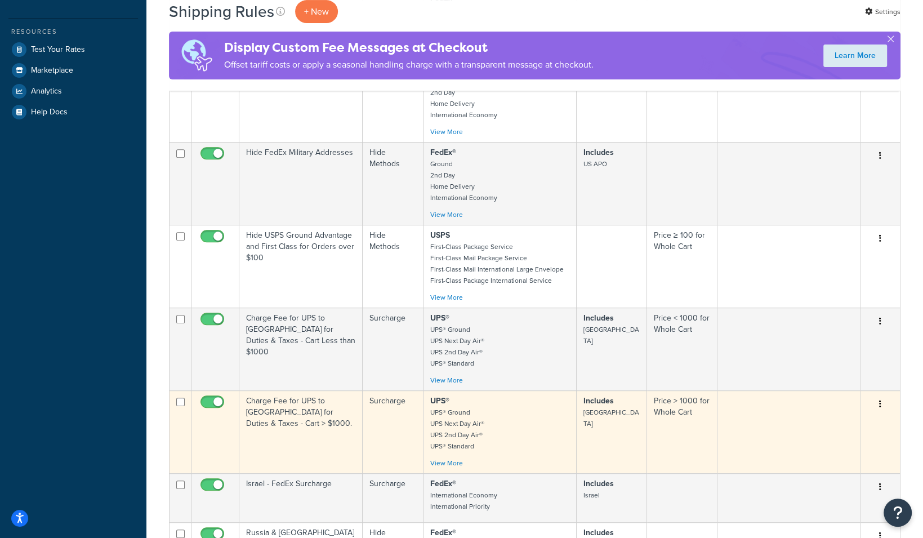
click at [309, 424] on td "Charge Fee for UPS to [GEOGRAPHIC_DATA] for Duties & Taxes - Cart > $1000." at bounding box center [300, 431] width 123 height 83
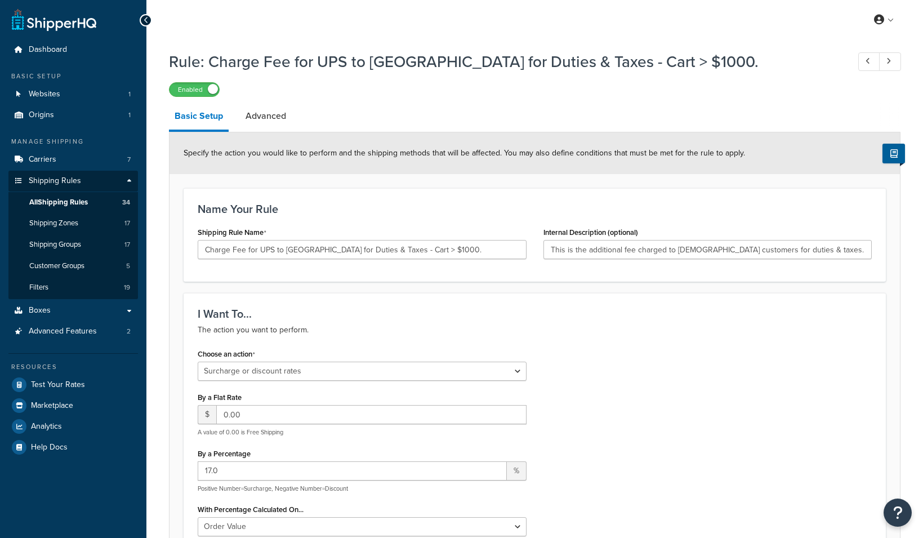
select select "SURCHARGE"
select select "ORDER"
click at [94, 199] on link "All Shipping Rules 34" at bounding box center [73, 202] width 130 height 21
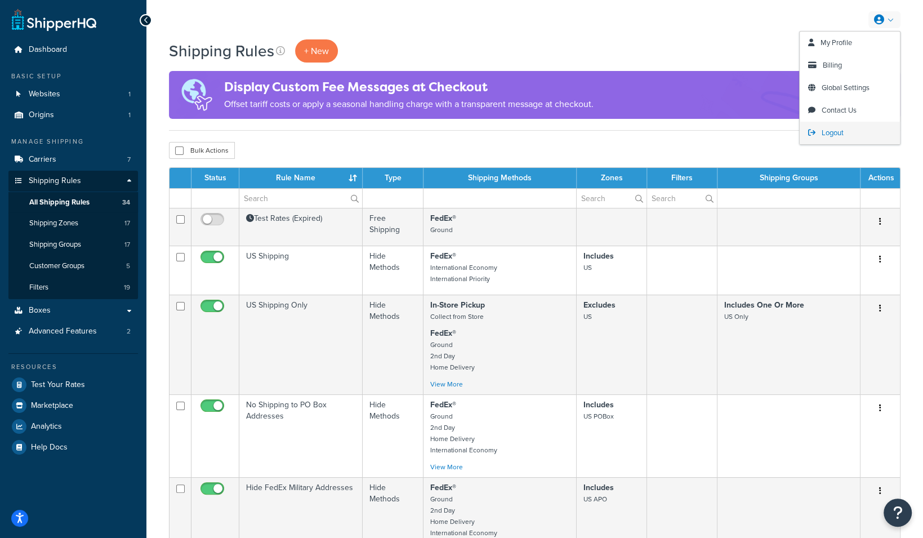
click at [829, 128] on span "Logout" at bounding box center [833, 132] width 22 height 11
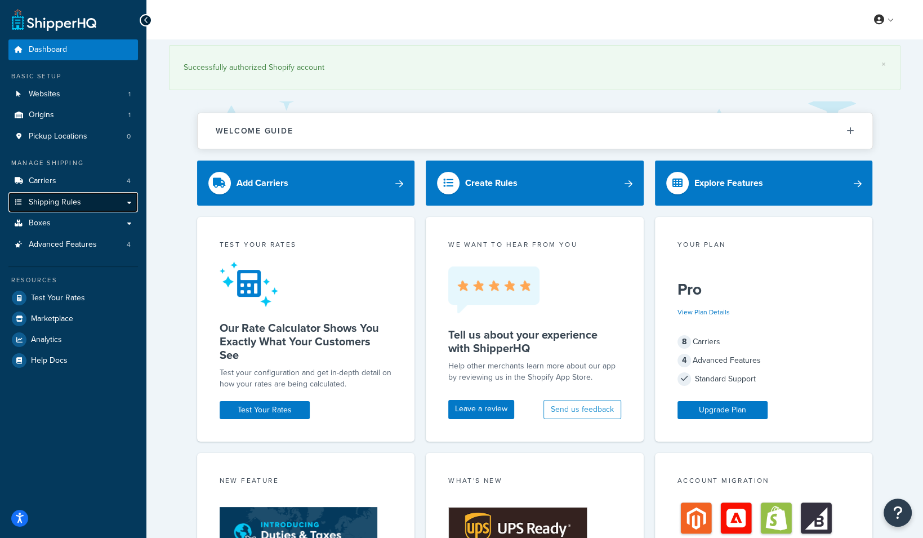
click at [92, 196] on link "Shipping Rules" at bounding box center [73, 202] width 130 height 21
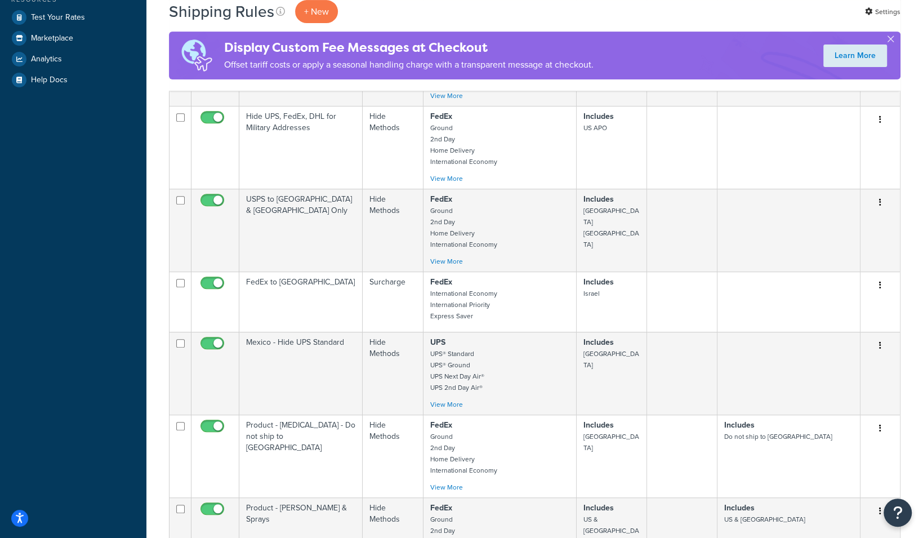
scroll to position [567, 0]
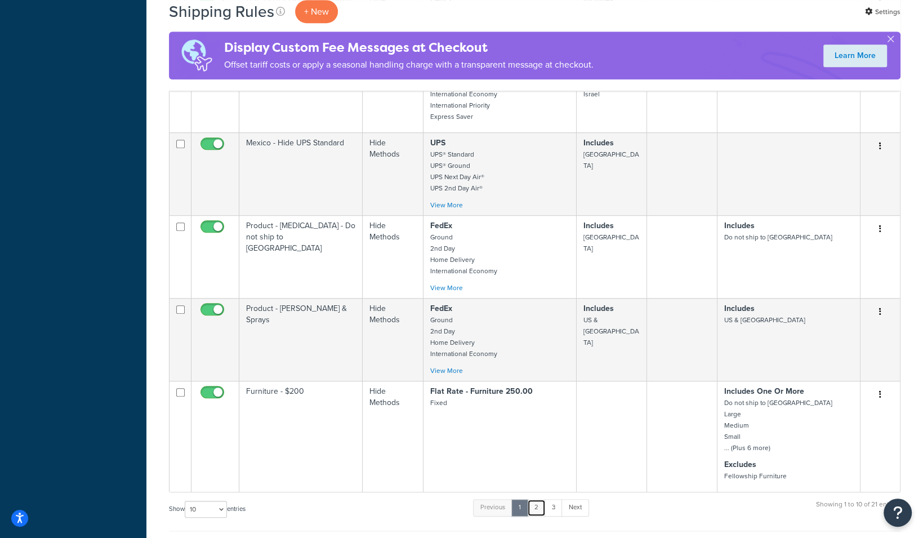
click at [544, 504] on link "2" at bounding box center [536, 507] width 19 height 17
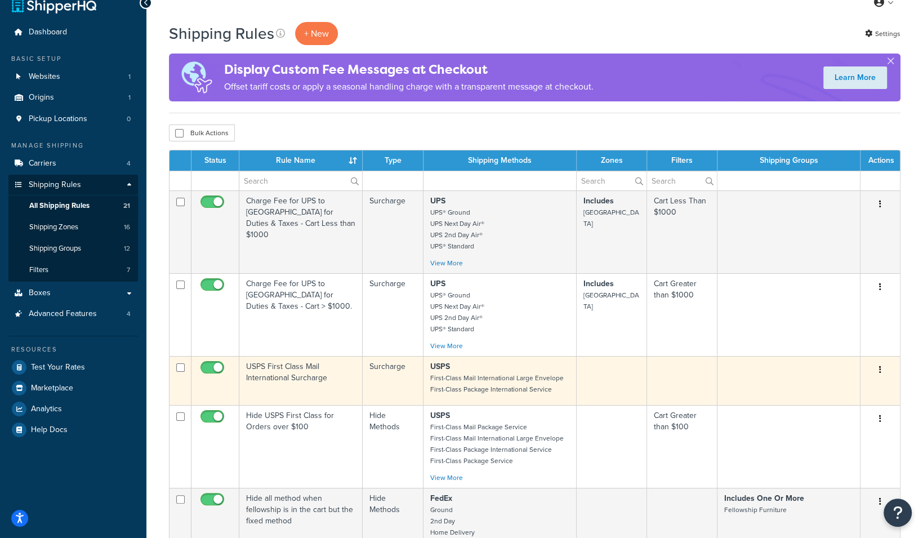
scroll to position [5, 0]
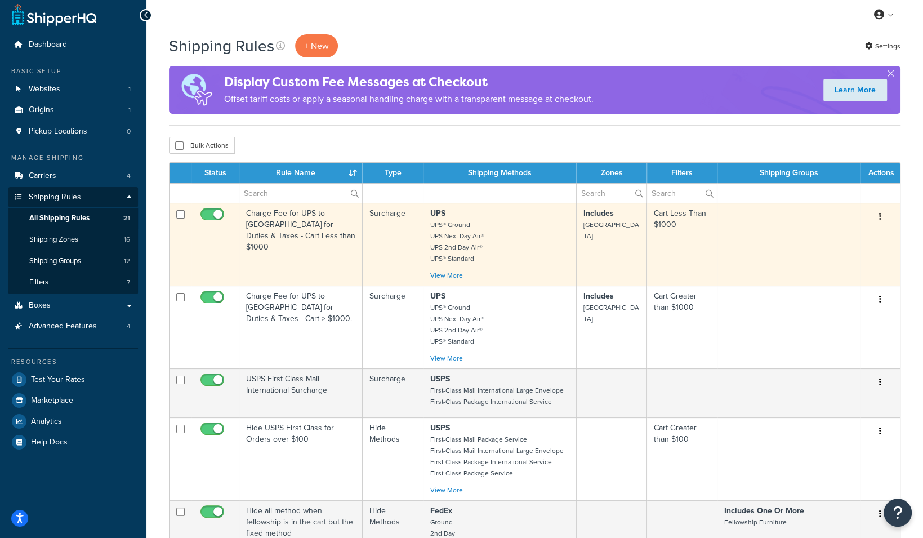
click at [300, 220] on td "Charge Fee for UPS to [GEOGRAPHIC_DATA] for Duties & Taxes - Cart Less than $10…" at bounding box center [300, 244] width 123 height 83
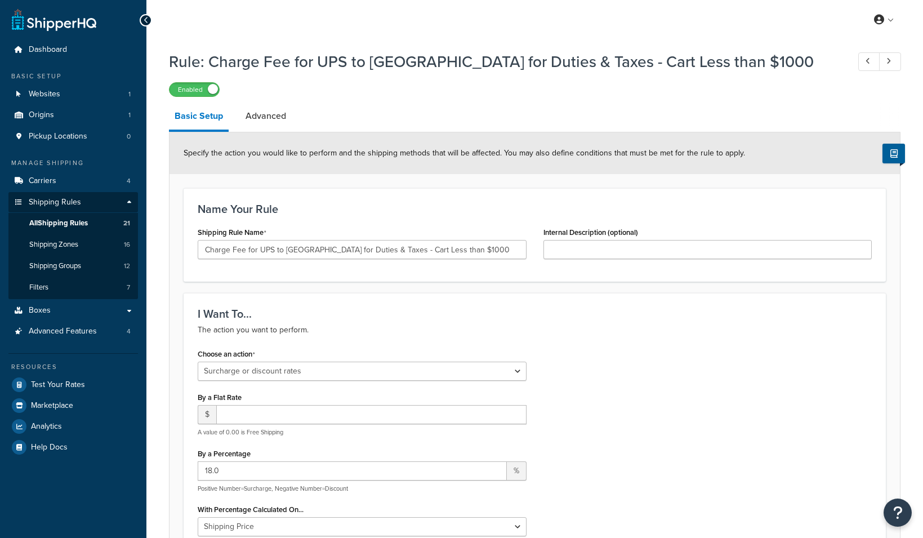
select select "SURCHARGE"
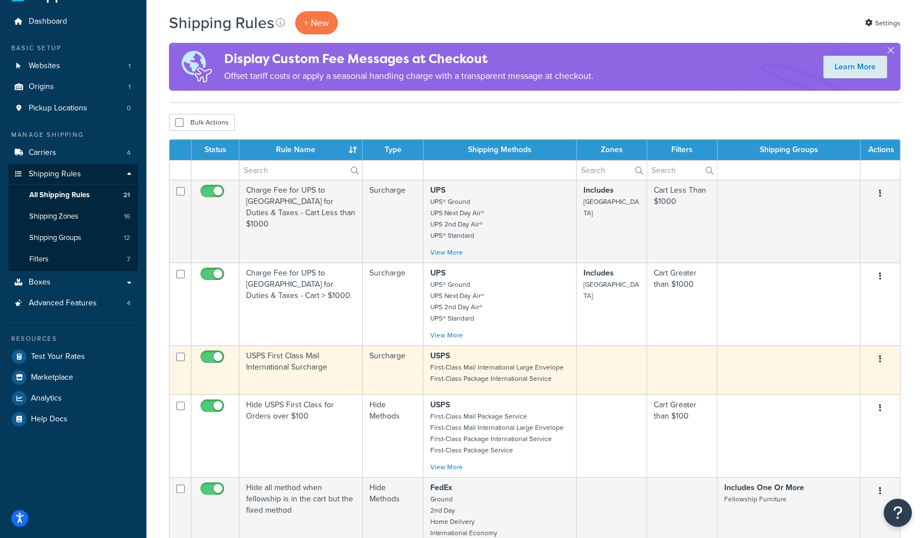
scroll to position [87, 0]
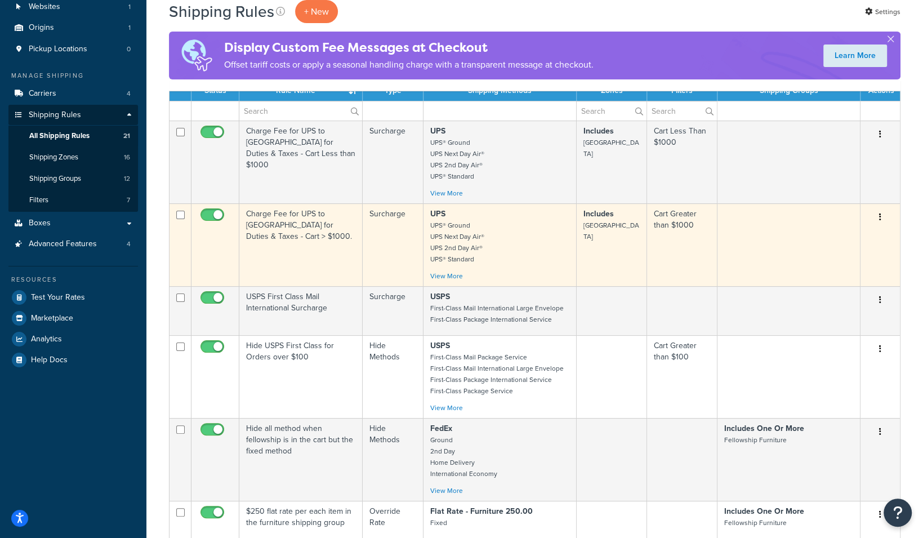
click at [300, 248] on td "Charge Fee for UPS to [GEOGRAPHIC_DATA] for Duties & Taxes - Cart > $1000." at bounding box center [300, 244] width 123 height 83
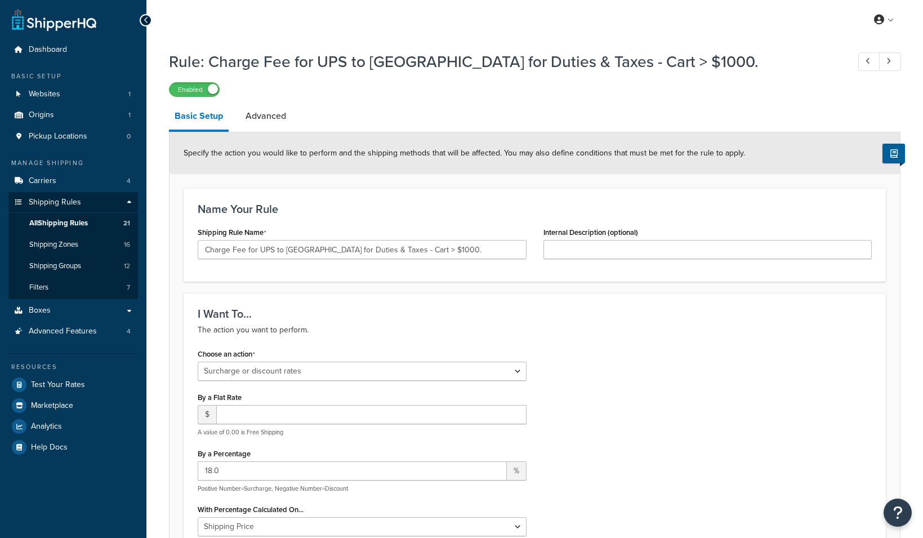
select select "SURCHARGE"
